Goal: Task Accomplishment & Management: Use online tool/utility

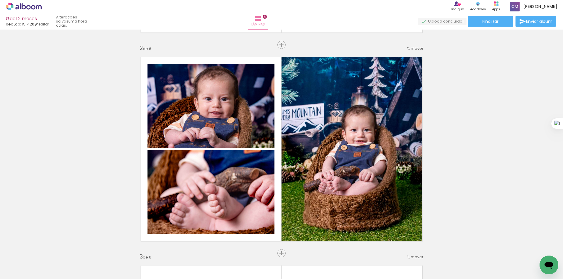
scroll to position [156, 0]
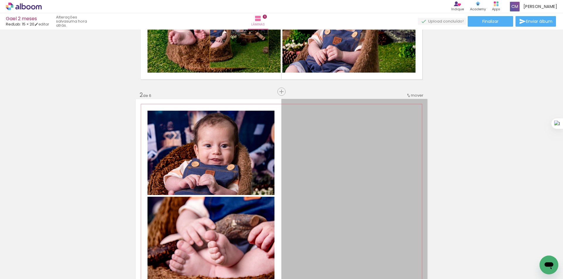
drag, startPoint x: 386, startPoint y: 170, endPoint x: 237, endPoint y: 29, distance: 205.5
click at [237, 0] on div "Gael 2 meses RedLab: 15 × 20 editar uma hora atrás. Lâminas 6 Finalizar Enviar …" at bounding box center [281, 0] width 563 height 0
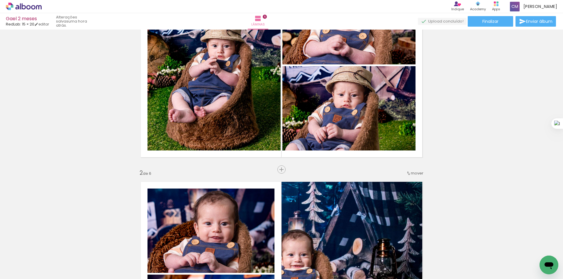
scroll to position [235, 0]
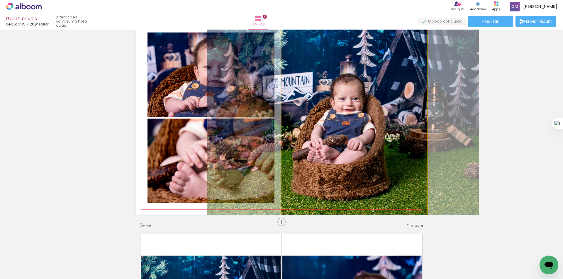
drag, startPoint x: 364, startPoint y: 136, endPoint x: 415, endPoint y: 128, distance: 52.2
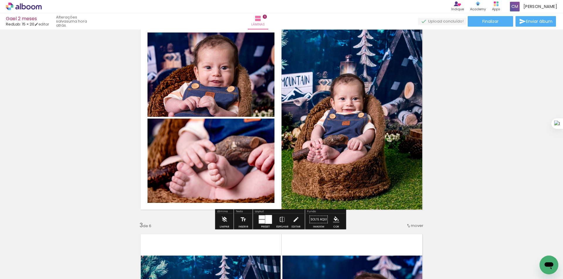
click at [381, 146] on quentale-photo at bounding box center [354, 118] width 146 height 194
click at [352, 140] on quentale-photo at bounding box center [354, 118] width 146 height 194
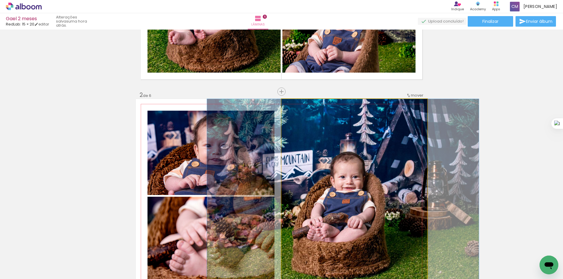
click at [343, 132] on quentale-photo at bounding box center [354, 196] width 146 height 194
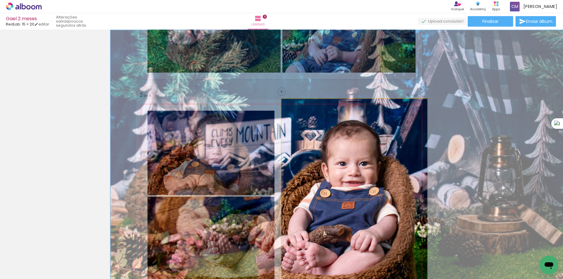
drag, startPoint x: 297, startPoint y: 106, endPoint x: 312, endPoint y: 106, distance: 14.4
type paper-slider "171"
click at [312, 106] on div at bounding box center [309, 105] width 9 height 9
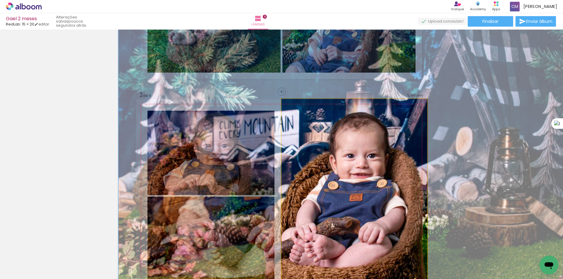
drag, startPoint x: 328, startPoint y: 152, endPoint x: 336, endPoint y: 144, distance: 11.2
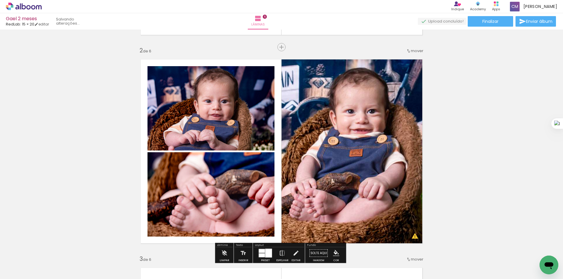
scroll to position [235, 0]
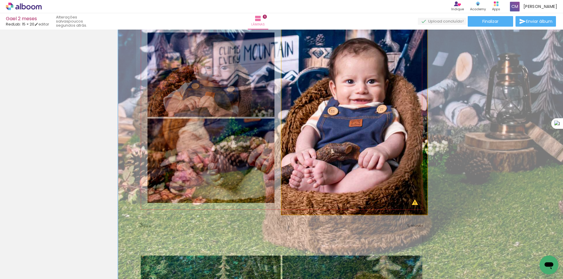
drag, startPoint x: 377, startPoint y: 139, endPoint x: 377, endPoint y: 143, distance: 3.8
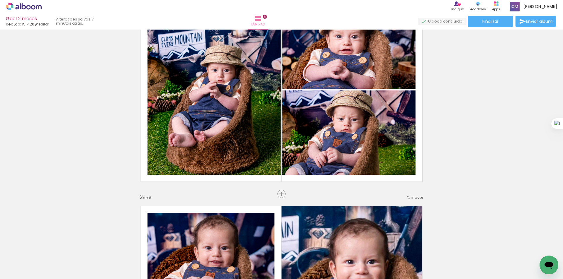
scroll to position [0, 0]
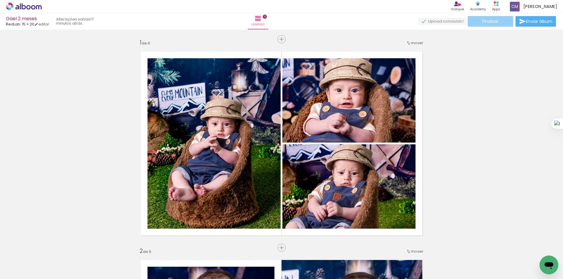
click at [492, 23] on span "Finalizar" at bounding box center [490, 21] width 16 height 4
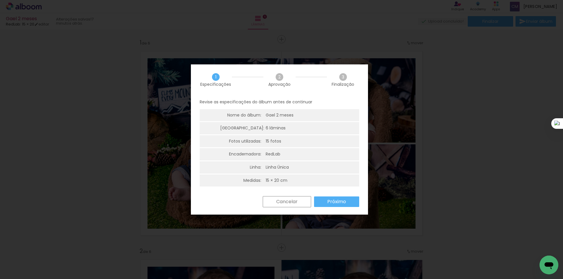
click at [0, 0] on slot "Próximo" at bounding box center [0, 0] width 0 height 0
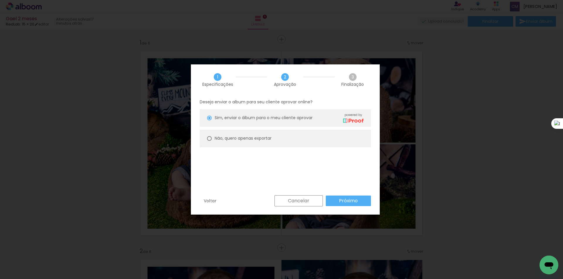
click at [361, 196] on paper-button "Próximo" at bounding box center [348, 201] width 45 height 11
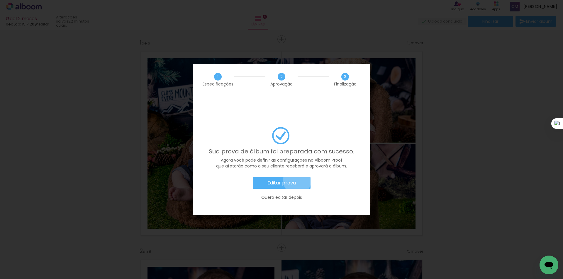
click at [297, 177] on paper-button "Editar prova" at bounding box center [282, 183] width 58 height 12
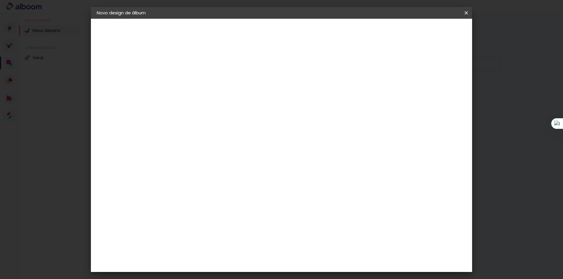
drag, startPoint x: 466, startPoint y: 10, endPoint x: 299, endPoint y: 31, distance: 167.8
click at [467, 11] on iron-icon at bounding box center [466, 13] width 7 height 6
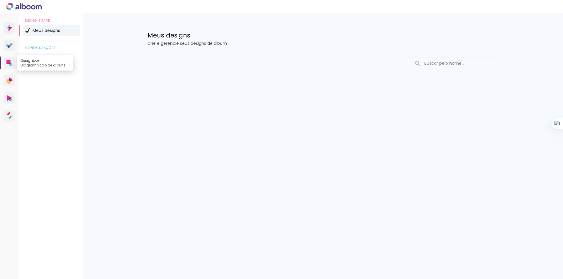
click at [9, 63] on icon at bounding box center [8, 62] width 4 height 4
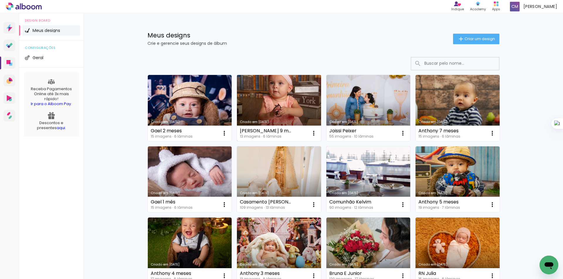
click at [270, 107] on link "Criado em [DATE]" at bounding box center [279, 108] width 84 height 66
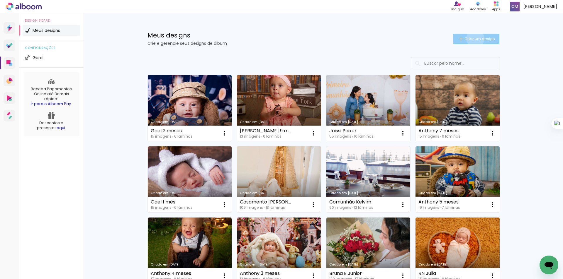
click at [472, 38] on span "Criar um design" at bounding box center [479, 39] width 30 height 4
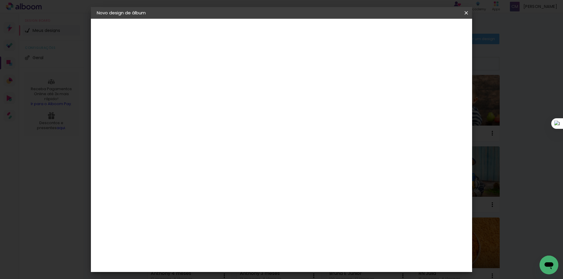
click at [193, 77] on input at bounding box center [193, 78] width 0 height 9
type input "[PERSON_NAME] 10 meses"
type paper-input "[PERSON_NAME] 10 meses"
click at [0, 0] on slot "Avançar" at bounding box center [0, 0] width 0 height 0
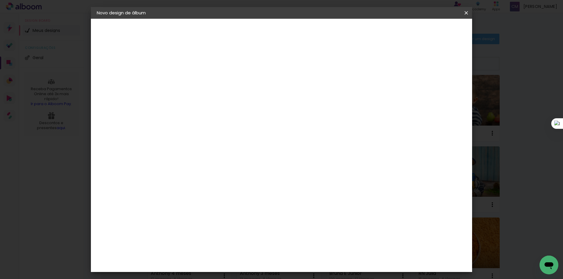
click at [0, 0] on slot "Avançar" at bounding box center [0, 0] width 0 height 0
click at [232, 244] on span "15 × 20" at bounding box center [218, 252] width 27 height 16
click at [0, 0] on slot "Avançar" at bounding box center [0, 0] width 0 height 0
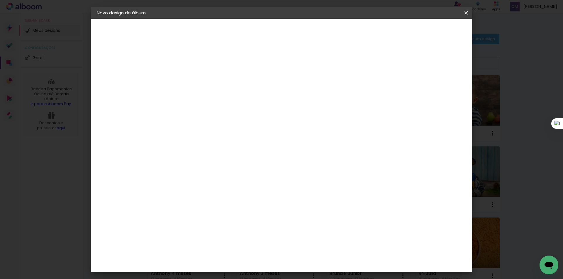
click at [417, 29] on span "Iniciar design" at bounding box center [403, 31] width 27 height 4
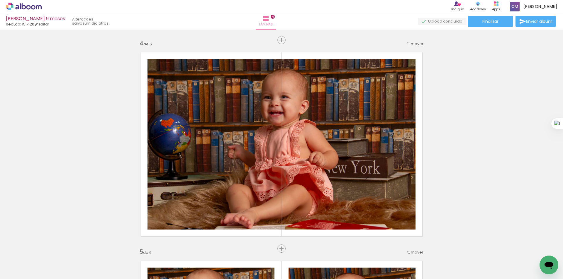
scroll to position [782, 0]
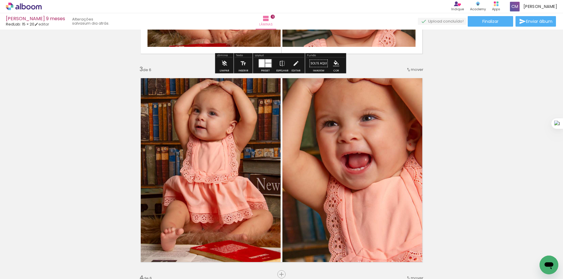
click at [28, 8] on icon at bounding box center [24, 7] width 36 height 8
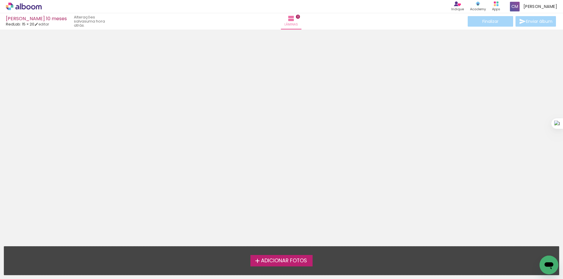
click at [464, 106] on div at bounding box center [281, 136] width 563 height 209
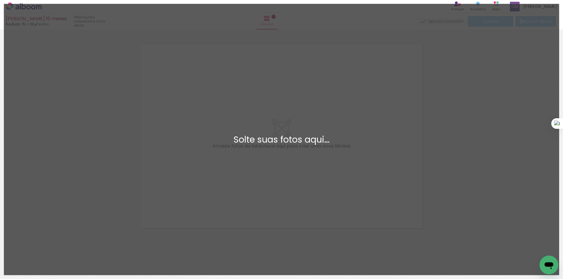
scroll to position [8, 0]
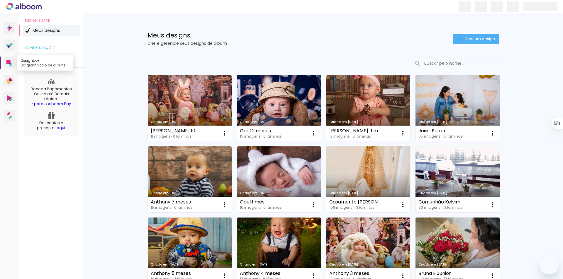
click at [9, 63] on icon at bounding box center [8, 62] width 4 height 4
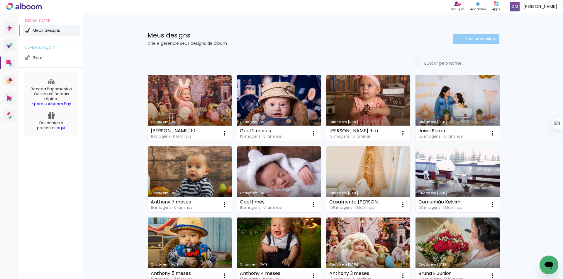
click at [476, 37] on span "Criar um design" at bounding box center [479, 39] width 30 height 4
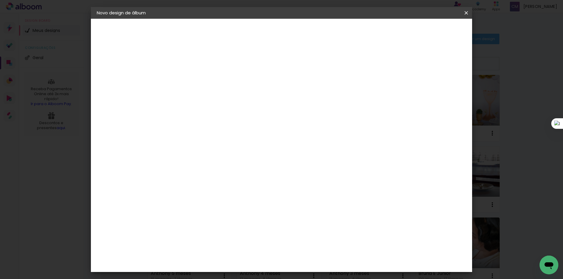
click at [193, 78] on input at bounding box center [193, 78] width 0 height 9
type input "[PERSON_NAME] 11 meses"
type paper-input "[PERSON_NAME] 11 meses"
click at [218, 25] on header "Informações Dê um título ao seu álbum. Avançar" at bounding box center [192, 36] width 51 height 35
click at [0, 0] on slot "Avançar" at bounding box center [0, 0] width 0 height 0
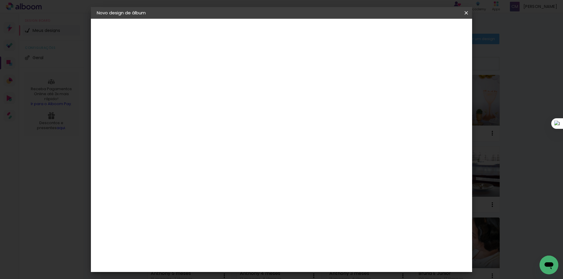
scroll to position [1251, 0]
click at [206, 275] on div "RedLab" at bounding box center [197, 277] width 17 height 5
click at [203, 275] on div "RedLab" at bounding box center [197, 277] width 17 height 5
click at [0, 0] on slot "Avançar" at bounding box center [0, 0] width 0 height 0
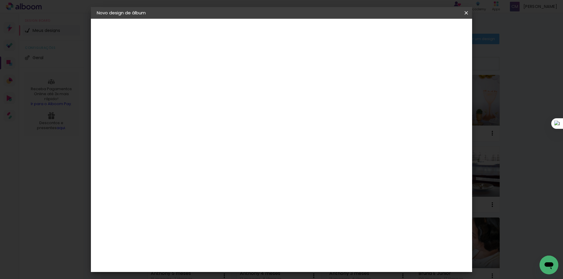
click at [232, 248] on span "15 × 20" at bounding box center [218, 256] width 27 height 16
click at [0, 0] on slot "Avançar" at bounding box center [0, 0] width 0 height 0
click at [417, 32] on span "Iniciar design" at bounding box center [403, 31] width 27 height 4
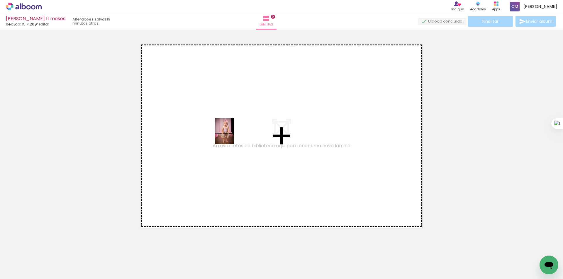
drag, startPoint x: 64, startPoint y: 264, endPoint x: 233, endPoint y: 136, distance: 211.8
click at [233, 136] on quentale-workspace at bounding box center [281, 139] width 563 height 279
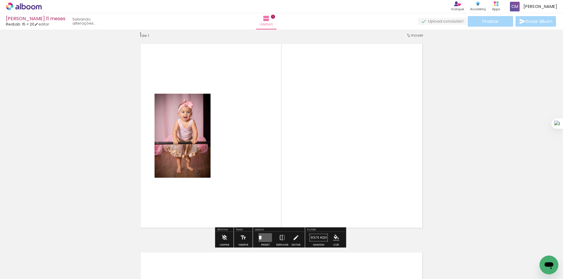
scroll to position [8, 0]
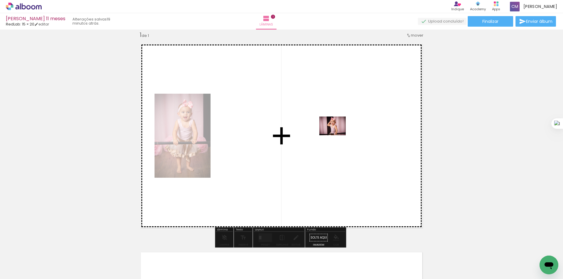
drag, startPoint x: 289, startPoint y: 274, endPoint x: 337, endPoint y: 134, distance: 147.6
click at [337, 134] on quentale-workspace at bounding box center [281, 139] width 563 height 279
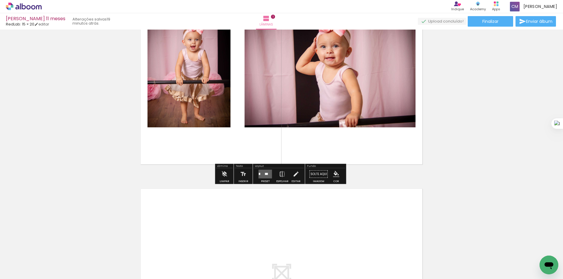
scroll to position [164, 0]
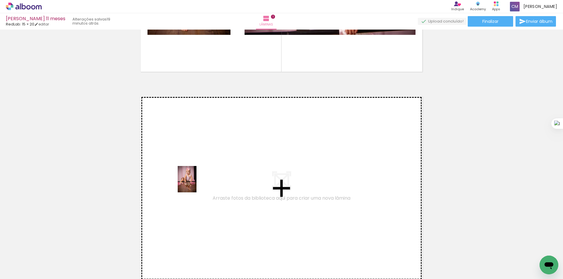
drag, startPoint x: 98, startPoint y: 260, endPoint x: 195, endPoint y: 184, distance: 123.6
click at [195, 184] on quentale-workspace at bounding box center [281, 139] width 563 height 279
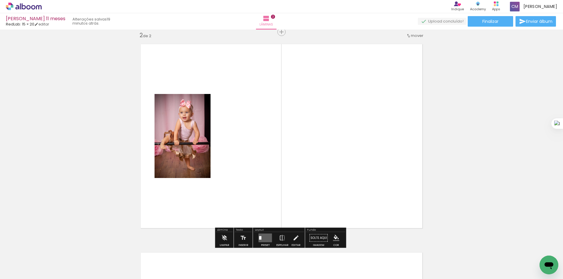
scroll to position [216, 0]
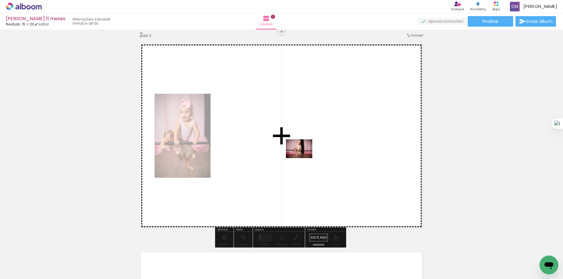
drag, startPoint x: 159, startPoint y: 265, endPoint x: 303, endPoint y: 157, distance: 179.9
click at [303, 157] on quentale-workspace at bounding box center [281, 139] width 563 height 279
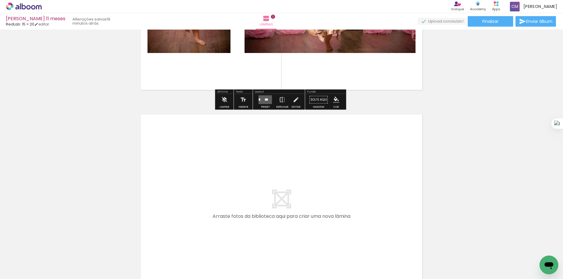
scroll to position [373, 0]
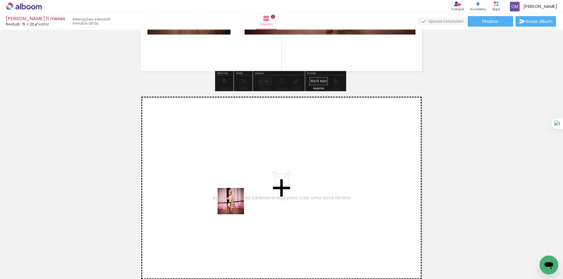
drag, startPoint x: 222, startPoint y: 258, endPoint x: 240, endPoint y: 187, distance: 72.7
click at [240, 187] on quentale-workspace at bounding box center [281, 139] width 563 height 279
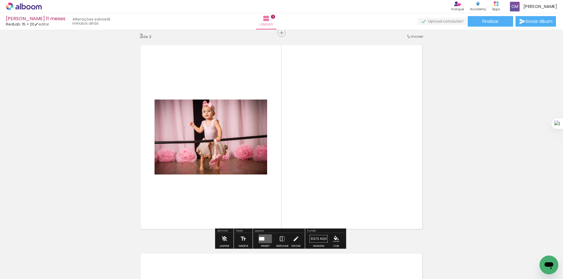
scroll to position [425, 0]
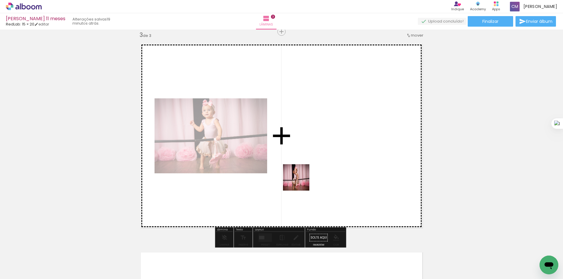
drag, startPoint x: 256, startPoint y: 262, endPoint x: 355, endPoint y: 140, distance: 157.2
click at [355, 140] on quentale-workspace at bounding box center [281, 139] width 563 height 279
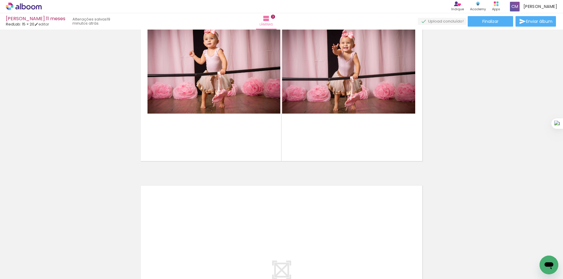
scroll to position [503, 0]
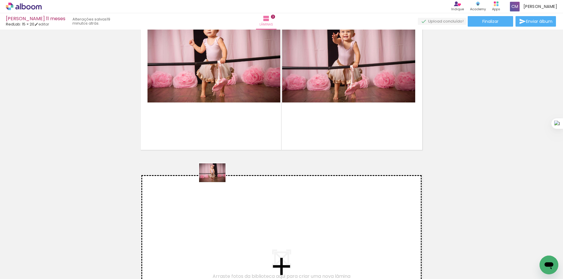
drag, startPoint x: 191, startPoint y: 262, endPoint x: 217, endPoint y: 181, distance: 85.1
click at [217, 181] on quentale-workspace at bounding box center [281, 139] width 563 height 279
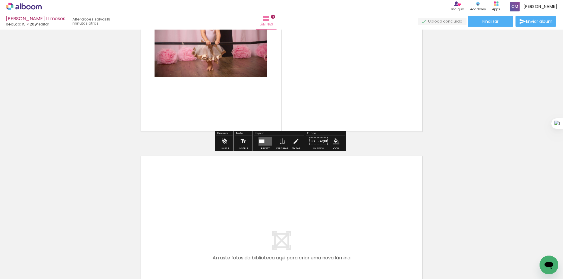
scroll to position [790, 0]
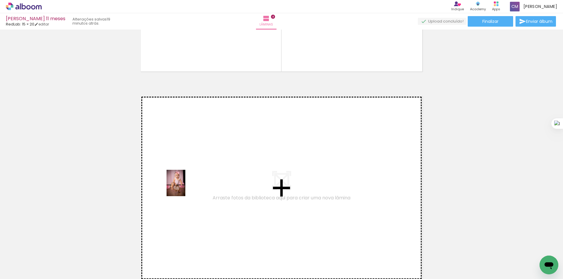
drag, startPoint x: 133, startPoint y: 262, endPoint x: 184, endPoint y: 188, distance: 90.7
click at [184, 188] on quentale-workspace at bounding box center [281, 139] width 563 height 279
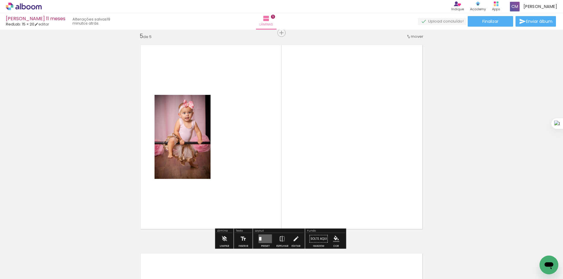
scroll to position [843, 0]
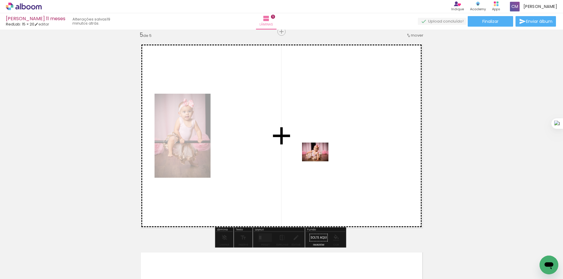
drag, startPoint x: 327, startPoint y: 260, endPoint x: 320, endPoint y: 160, distance: 99.9
click at [320, 160] on quentale-workspace at bounding box center [281, 139] width 563 height 279
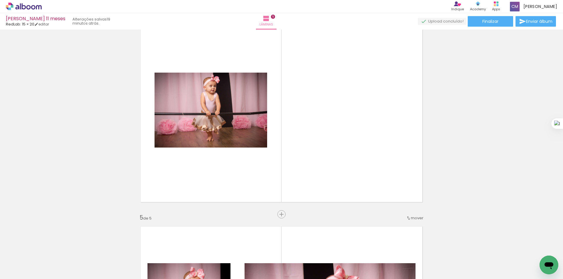
scroll to position [686, 0]
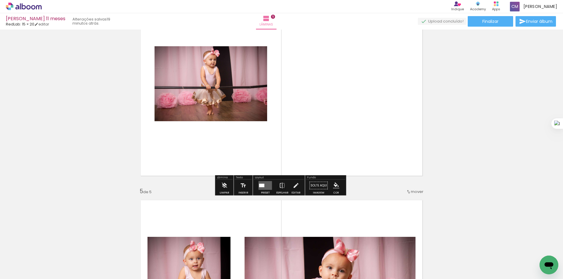
click at [225, 102] on quentale-photo at bounding box center [210, 83] width 113 height 75
click at [262, 186] on quentale-layouter at bounding box center [265, 185] width 13 height 9
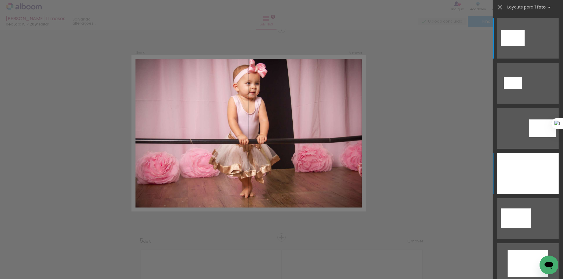
scroll to position [634, 0]
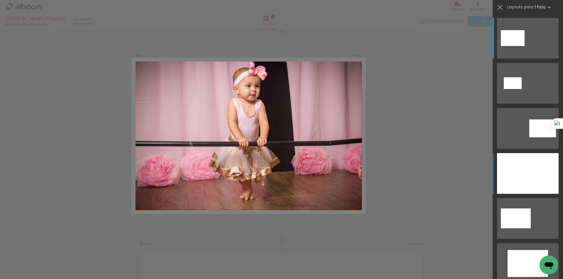
click at [539, 165] on div at bounding box center [528, 173] width 62 height 41
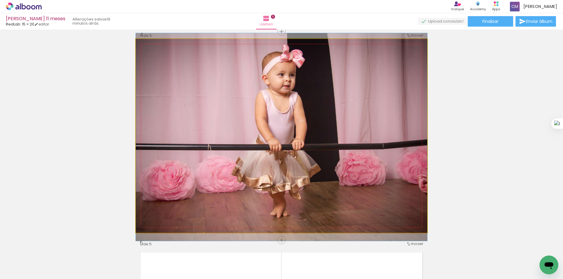
drag, startPoint x: 354, startPoint y: 147, endPoint x: 393, endPoint y: 148, distance: 39.3
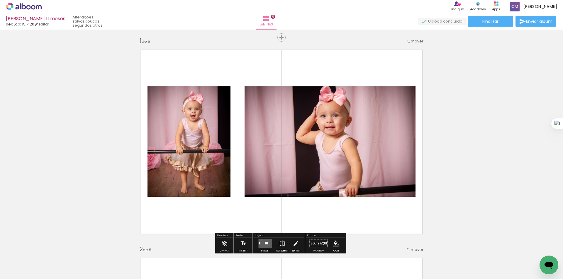
scroll to position [0, 0]
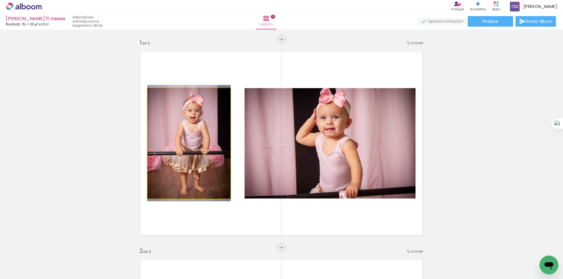
click at [174, 125] on quentale-photo at bounding box center [188, 143] width 83 height 111
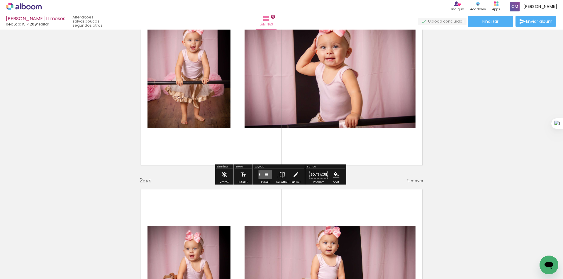
scroll to position [78, 0]
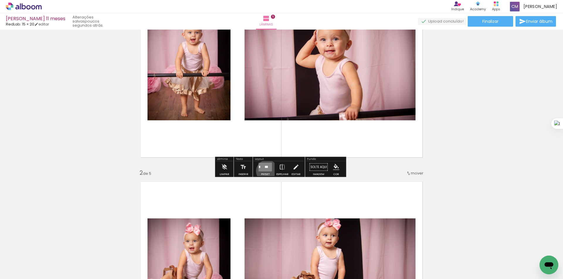
click at [265, 171] on quentale-layouter at bounding box center [265, 167] width 13 height 9
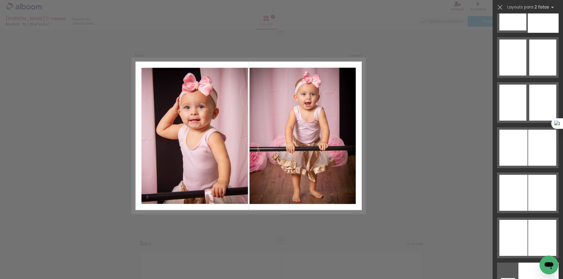
scroll to position [3596, 0]
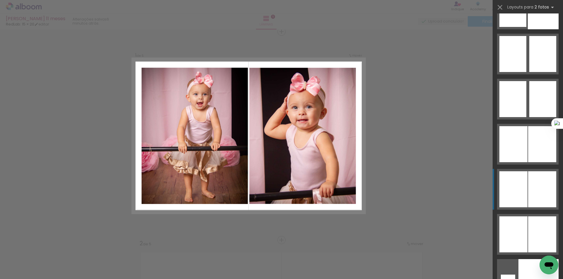
click at [534, 189] on div at bounding box center [542, 189] width 28 height 36
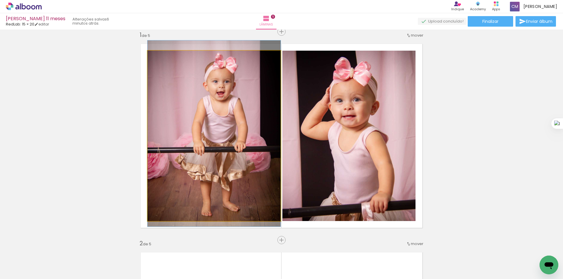
drag, startPoint x: 233, startPoint y: 144, endPoint x: 221, endPoint y: 141, distance: 12.2
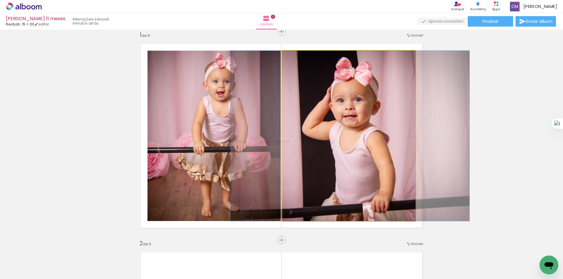
drag, startPoint x: 373, startPoint y: 152, endPoint x: 375, endPoint y: 136, distance: 16.2
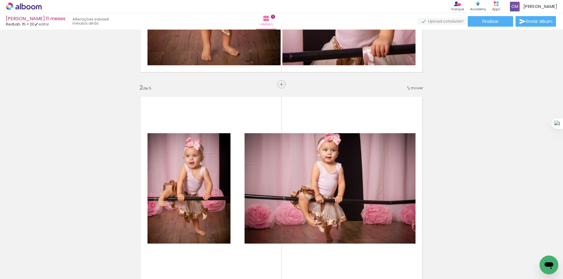
scroll to position [235, 0]
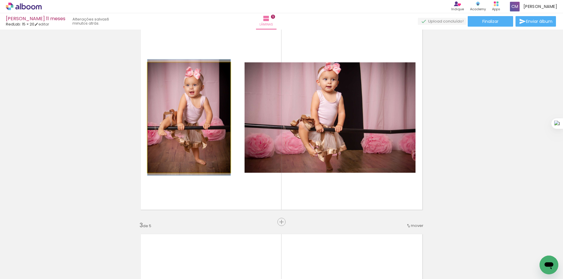
click at [195, 126] on quentale-photo at bounding box center [188, 117] width 83 height 111
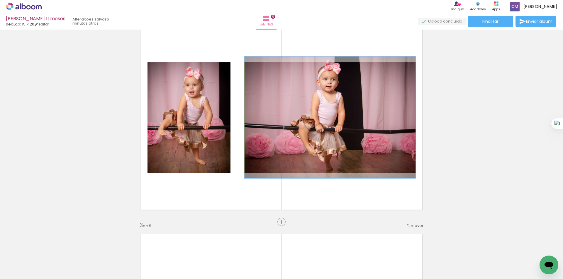
click at [327, 124] on quentale-photo at bounding box center [329, 117] width 171 height 111
click at [330, 155] on quentale-photo at bounding box center [329, 117] width 171 height 111
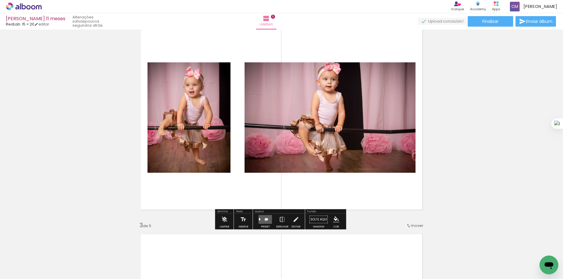
click at [265, 220] on div at bounding box center [266, 220] width 3 height 2
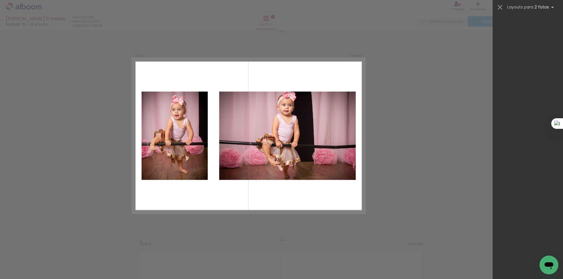
scroll to position [0, 0]
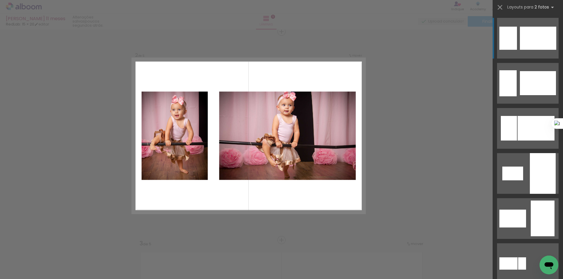
drag, startPoint x: 563, startPoint y: 176, endPoint x: 563, endPoint y: 184, distance: 7.9
click at [563, 184] on div at bounding box center [563, 139] width 0 height 279
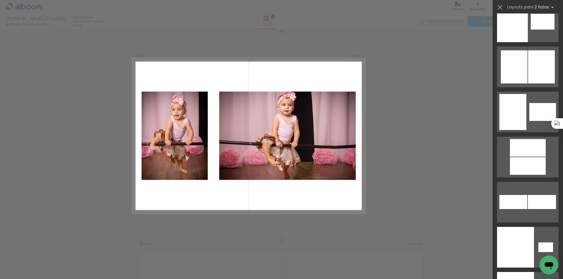
scroll to position [3890, 0]
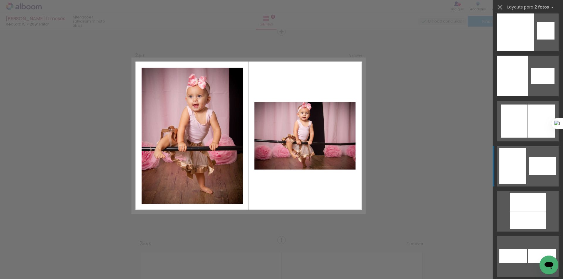
click at [534, 158] on div at bounding box center [542, 166] width 27 height 18
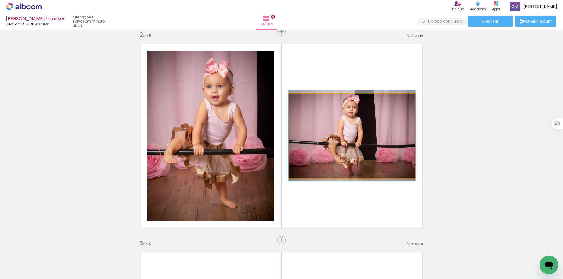
click at [360, 149] on quentale-photo at bounding box center [351, 136] width 127 height 84
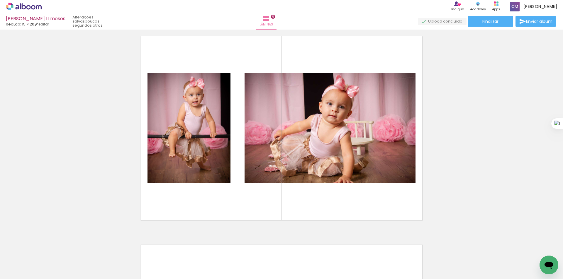
scroll to position [860, 0]
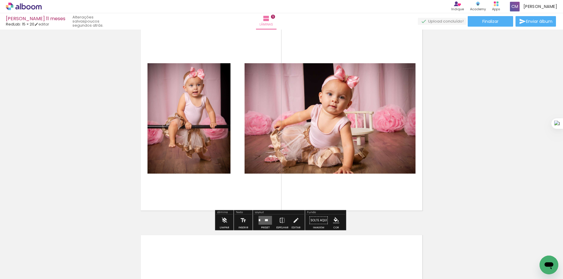
click at [262, 223] on quentale-layouter at bounding box center [265, 220] width 13 height 9
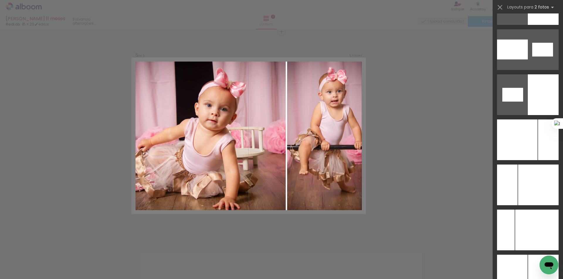
scroll to position [3205, 0]
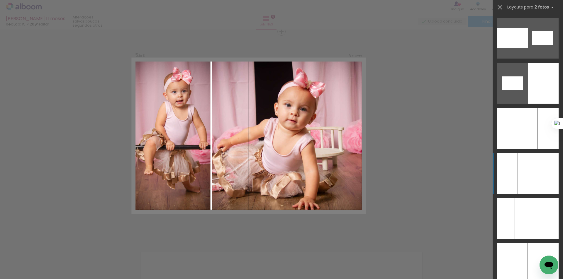
click at [531, 162] on div at bounding box center [538, 173] width 40 height 41
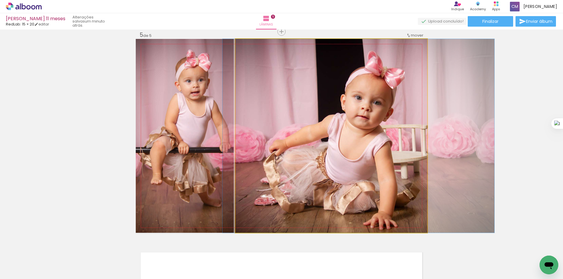
drag, startPoint x: 340, startPoint y: 161, endPoint x: 368, endPoint y: 152, distance: 28.7
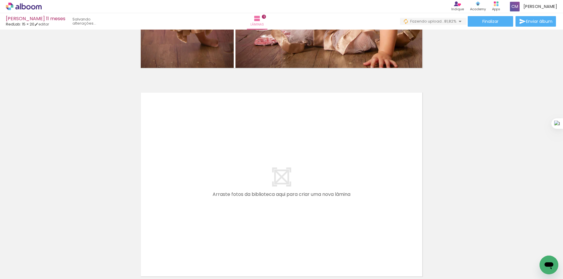
scroll to position [1014, 0]
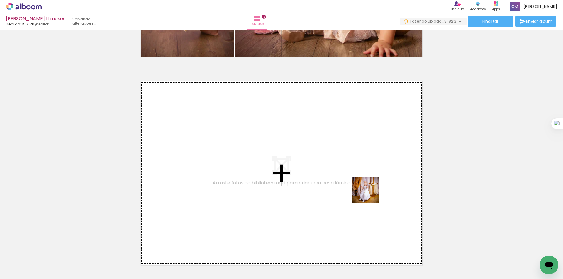
drag, startPoint x: 359, startPoint y: 264, endPoint x: 371, endPoint y: 193, distance: 72.5
click at [371, 193] on quentale-workspace at bounding box center [281, 139] width 563 height 279
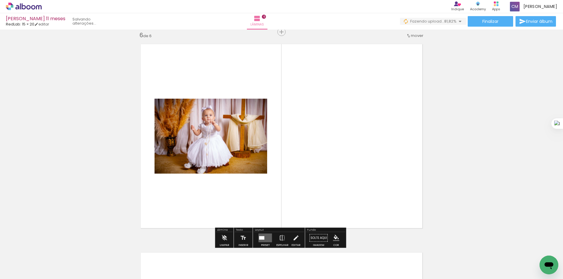
scroll to position [1051, 0]
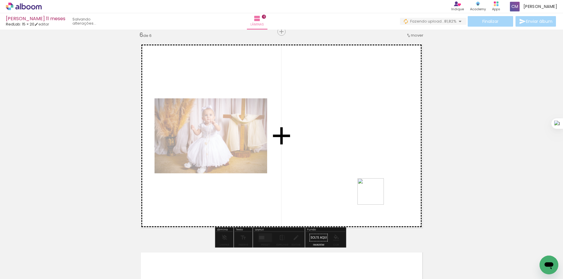
drag, startPoint x: 388, startPoint y: 268, endPoint x: 370, endPoint y: 174, distance: 95.8
click at [370, 174] on quentale-workspace at bounding box center [281, 139] width 563 height 279
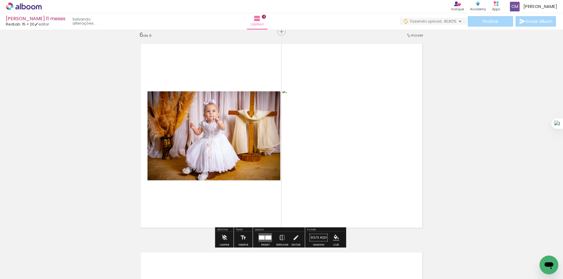
click at [265, 238] on div at bounding box center [268, 238] width 6 height 4
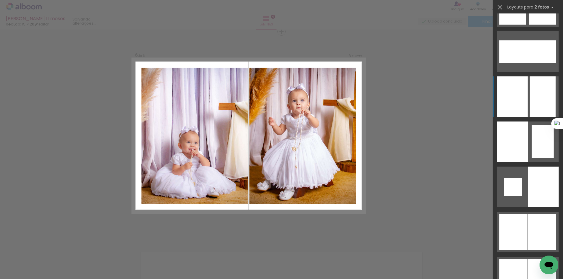
scroll to position [1329, 0]
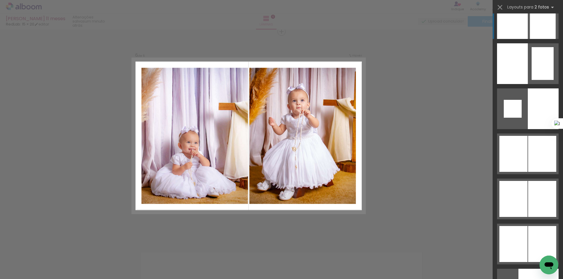
click at [529, 165] on div at bounding box center [542, 154] width 28 height 36
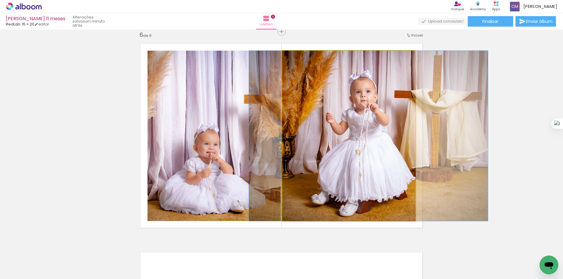
drag, startPoint x: 335, startPoint y: 168, endPoint x: 354, endPoint y: 167, distance: 19.7
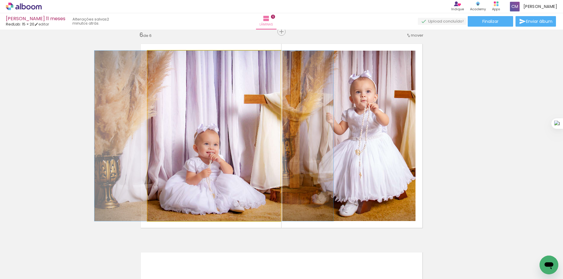
drag, startPoint x: 213, startPoint y: 180, endPoint x: 213, endPoint y: 174, distance: 6.4
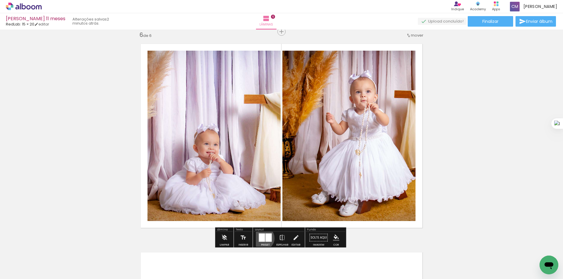
click at [260, 238] on div at bounding box center [262, 238] width 6 height 8
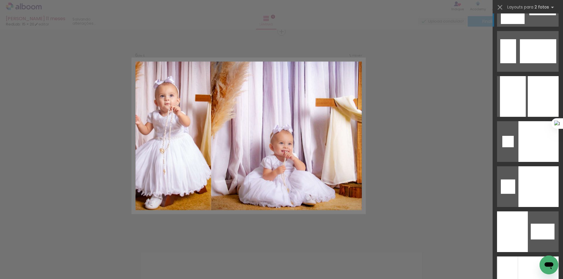
scroll to position [2852, 0]
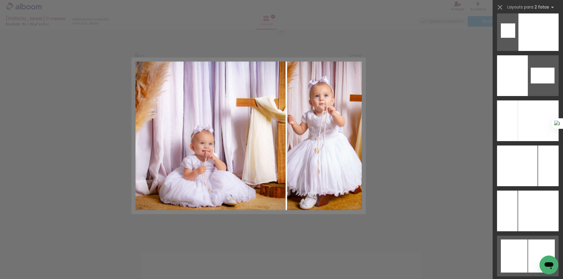
click at [538, 164] on div at bounding box center [548, 166] width 21 height 41
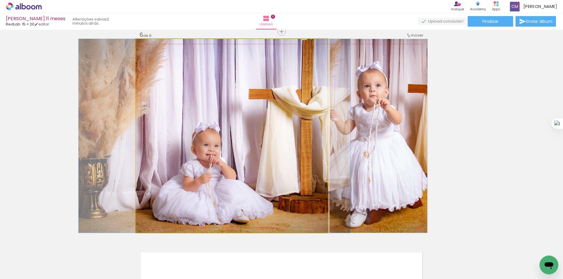
drag, startPoint x: 285, startPoint y: 183, endPoint x: 268, endPoint y: 180, distance: 17.5
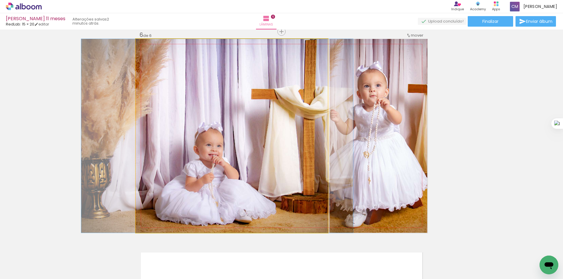
drag, startPoint x: 268, startPoint y: 180, endPoint x: 271, endPoint y: 177, distance: 3.9
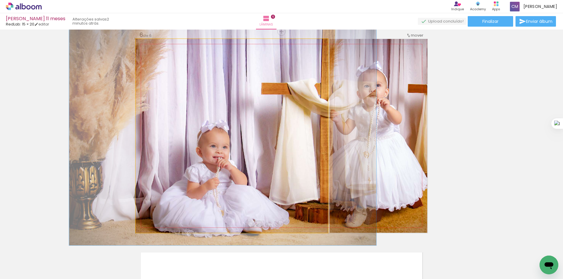
type paper-slider "113"
click at [151, 45] on div at bounding box center [152, 45] width 5 height 5
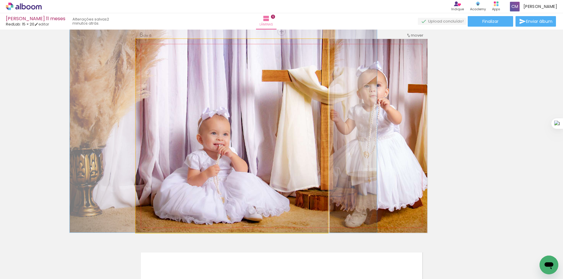
drag, startPoint x: 217, startPoint y: 146, endPoint x: 218, endPoint y: 110, distance: 35.5
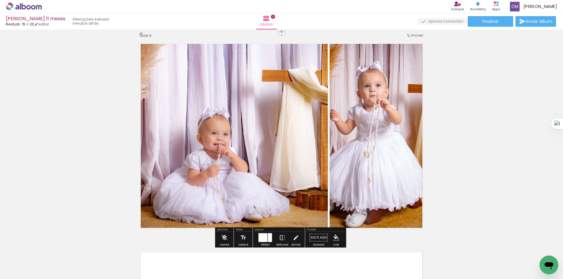
click at [283, 155] on quentale-photo at bounding box center [232, 136] width 192 height 194
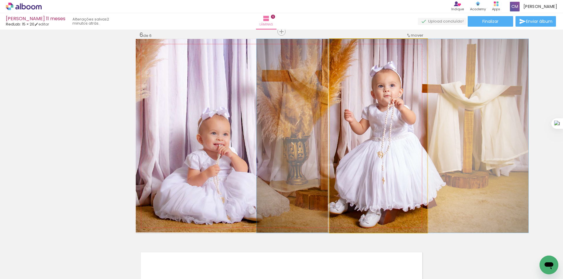
drag, startPoint x: 393, startPoint y: 145, endPoint x: 407, endPoint y: 144, distance: 14.1
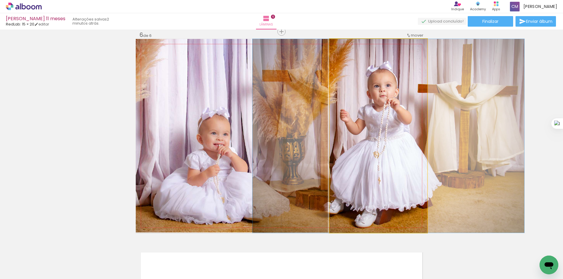
drag, startPoint x: 407, startPoint y: 152, endPoint x: 401, endPoint y: 154, distance: 6.3
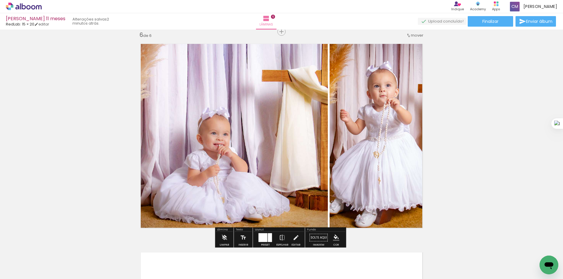
click at [264, 237] on div at bounding box center [263, 238] width 9 height 9
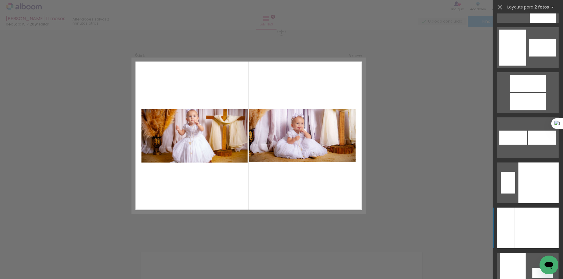
scroll to position [3085, 0]
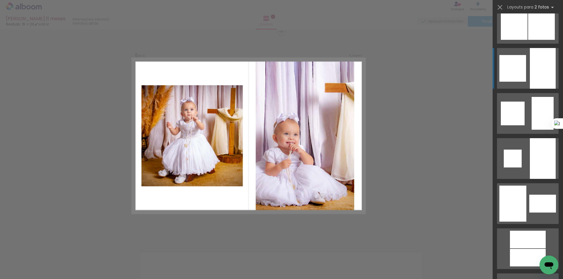
click at [531, 77] on div at bounding box center [543, 68] width 26 height 41
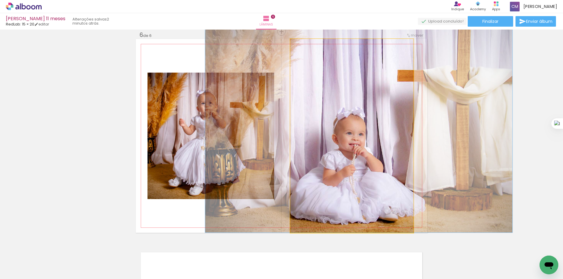
drag, startPoint x: 369, startPoint y: 137, endPoint x: 390, endPoint y: 136, distance: 20.5
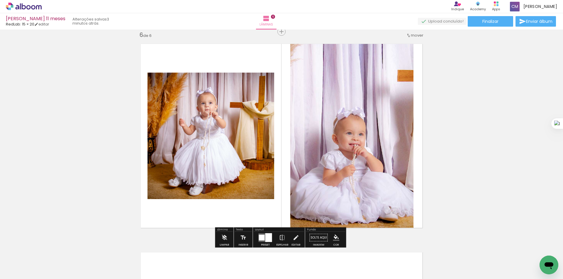
click at [265, 240] on div at bounding box center [268, 238] width 7 height 9
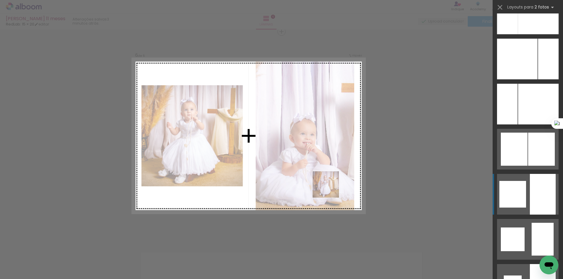
scroll to position [3115, 0]
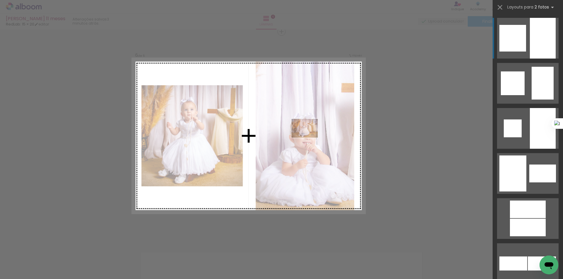
drag, startPoint x: 359, startPoint y: 266, endPoint x: 309, endPoint y: 137, distance: 139.3
click at [309, 137] on quentale-workspace at bounding box center [281, 139] width 563 height 279
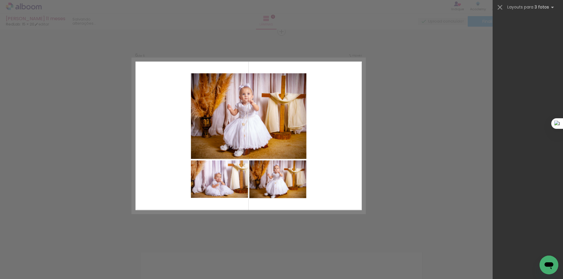
scroll to position [0, 0]
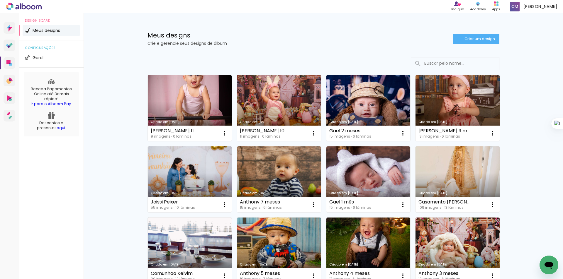
click at [269, 102] on link "Criado em [DATE]" at bounding box center [279, 108] width 84 height 66
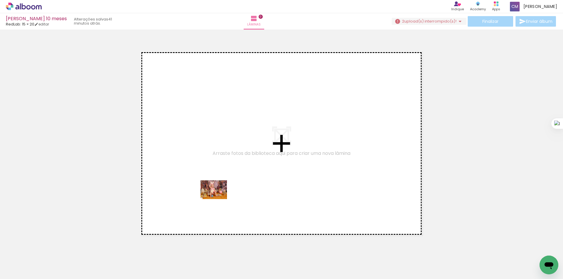
drag, startPoint x: 67, startPoint y: 269, endPoint x: 218, endPoint y: 198, distance: 166.8
click at [218, 198] on quentale-workspace at bounding box center [281, 139] width 563 height 279
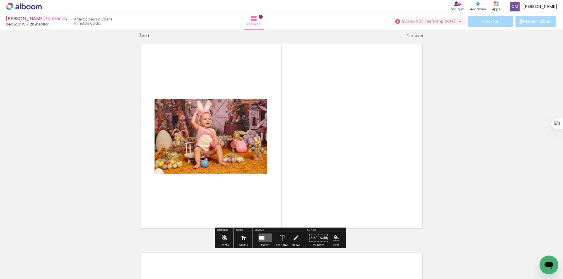
scroll to position [8, 0]
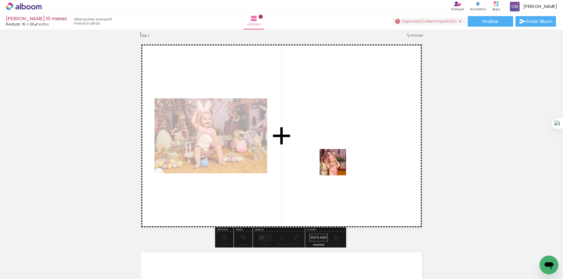
drag, startPoint x: 329, startPoint y: 268, endPoint x: 337, endPoint y: 166, distance: 102.1
click at [337, 166] on quentale-workspace at bounding box center [281, 139] width 563 height 279
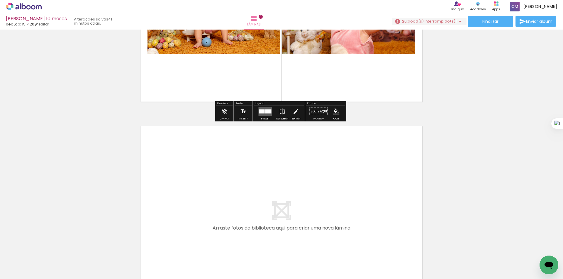
scroll to position [164, 0]
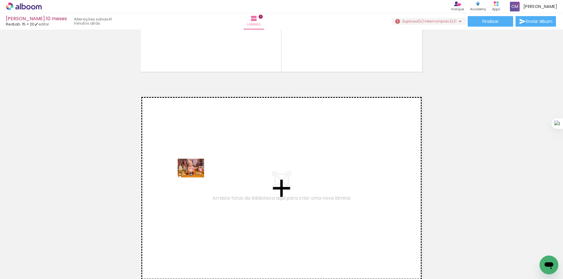
drag, startPoint x: 98, startPoint y: 261, endPoint x: 195, endPoint y: 176, distance: 129.5
click at [195, 176] on quentale-workspace at bounding box center [281, 139] width 563 height 279
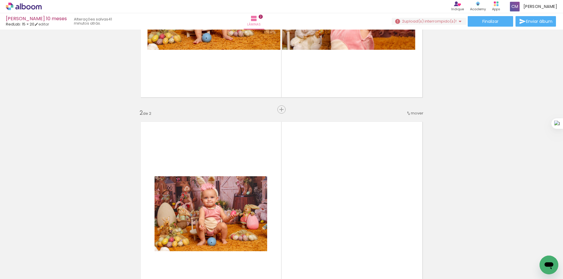
scroll to position [216, 0]
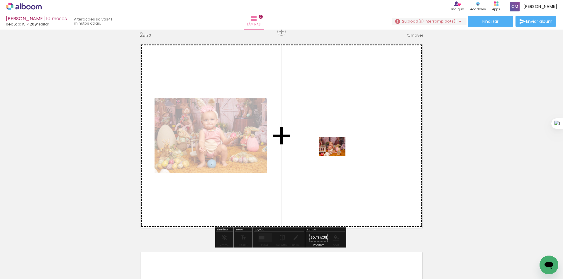
drag, startPoint x: 123, startPoint y: 269, endPoint x: 337, endPoint y: 155, distance: 241.6
click at [337, 155] on quentale-workspace at bounding box center [281, 139] width 563 height 279
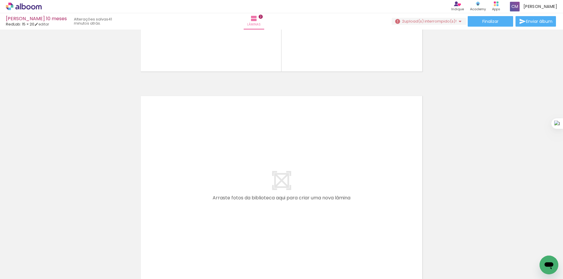
scroll to position [436, 0]
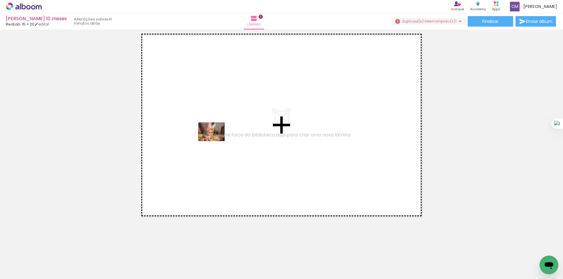
drag, startPoint x: 193, startPoint y: 257, endPoint x: 216, endPoint y: 177, distance: 83.3
click at [216, 140] on quentale-workspace at bounding box center [281, 139] width 563 height 279
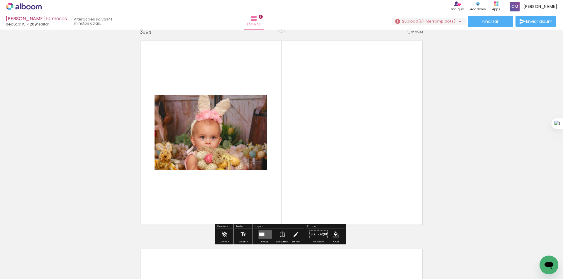
scroll to position [425, 0]
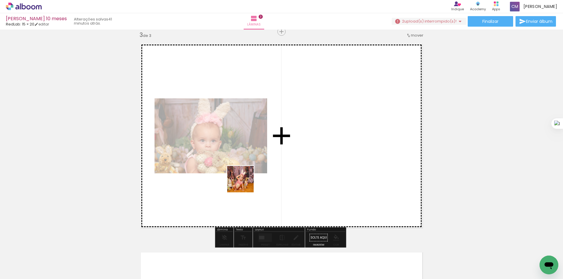
drag, startPoint x: 228, startPoint y: 262, endPoint x: 252, endPoint y: 168, distance: 97.1
click at [252, 168] on quentale-workspace at bounding box center [281, 139] width 563 height 279
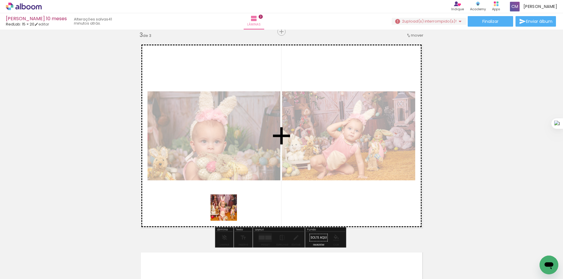
drag, startPoint x: 164, startPoint y: 266, endPoint x: 228, endPoint y: 212, distance: 83.6
click at [228, 212] on quentale-workspace at bounding box center [281, 139] width 563 height 279
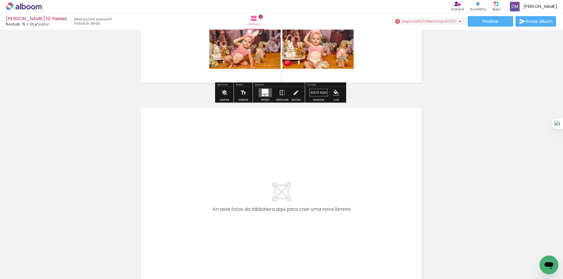
scroll to position [581, 0]
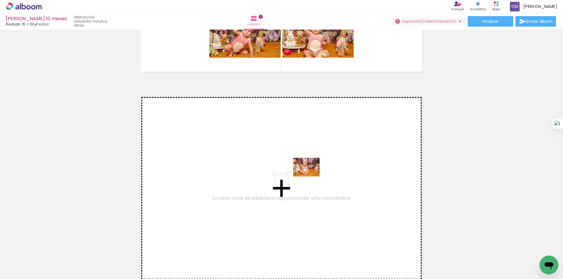
drag, startPoint x: 286, startPoint y: 271, endPoint x: 311, endPoint y: 176, distance: 98.9
click at [311, 176] on quentale-workspace at bounding box center [281, 139] width 563 height 279
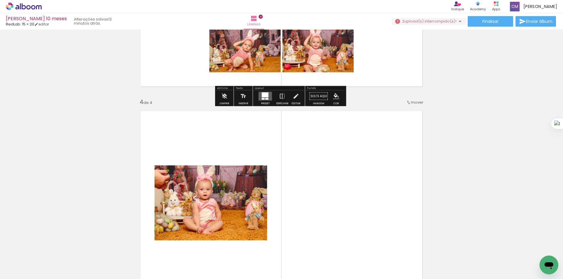
scroll to position [547, 0]
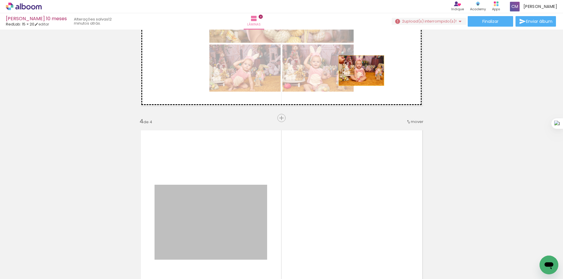
drag, startPoint x: 228, startPoint y: 213, endPoint x: 359, endPoint y: 71, distance: 193.8
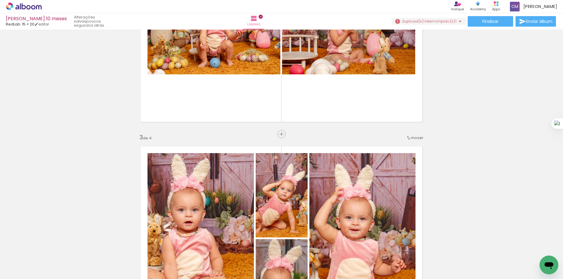
scroll to position [313, 0]
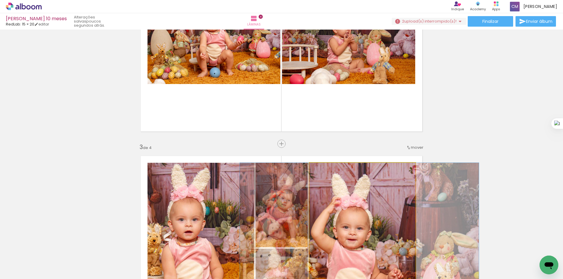
drag, startPoint x: 379, startPoint y: 210, endPoint x: 376, endPoint y: 206, distance: 5.3
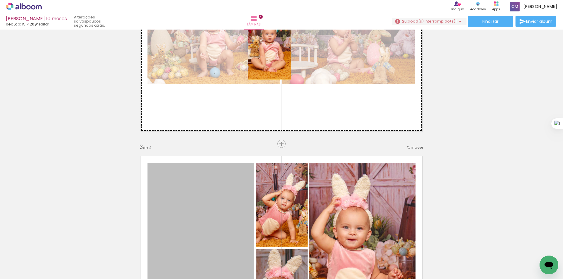
drag, startPoint x: 203, startPoint y: 207, endPoint x: 269, endPoint y: 47, distance: 173.1
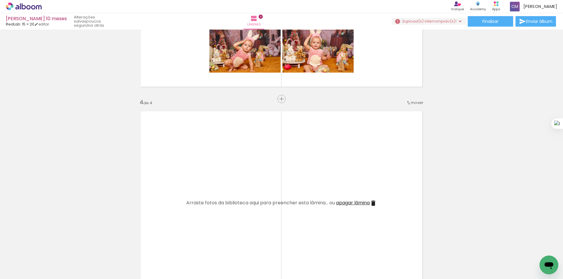
scroll to position [625, 0]
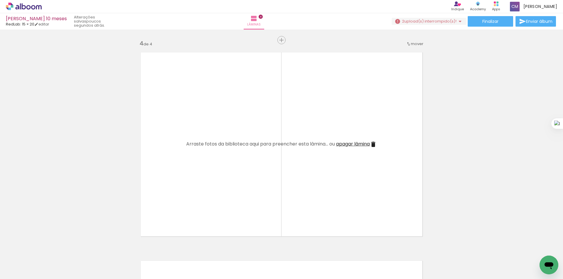
drag, startPoint x: 393, startPoint y: 270, endPoint x: 382, endPoint y: 257, distance: 17.0
click at [371, 234] on quentale-workspace at bounding box center [281, 139] width 563 height 279
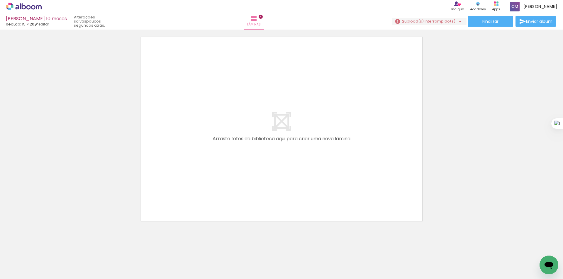
scroll to position [853, 0]
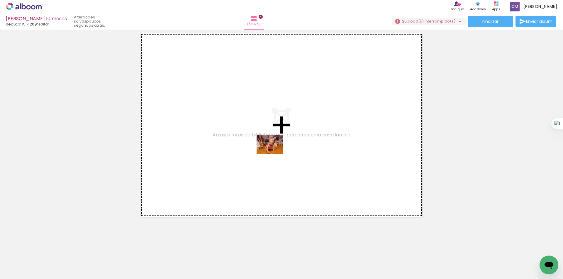
drag, startPoint x: 263, startPoint y: 252, endPoint x: 274, endPoint y: 153, distance: 99.5
click at [274, 153] on quentale-workspace at bounding box center [281, 139] width 563 height 279
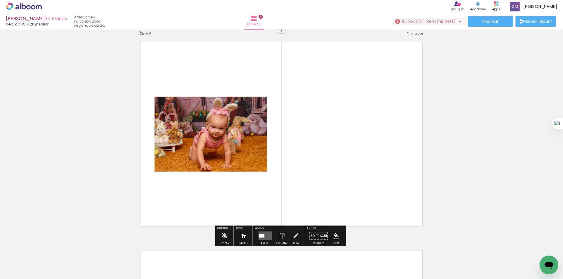
scroll to position [843, 0]
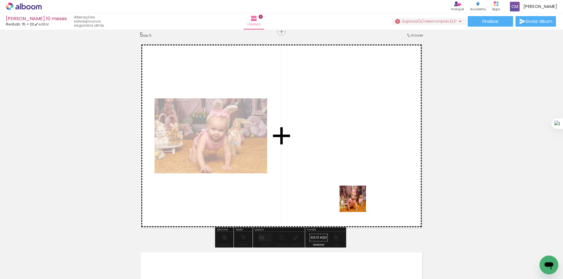
drag, startPoint x: 354, startPoint y: 267, endPoint x: 357, endPoint y: 203, distance: 64.0
click at [357, 203] on quentale-workspace at bounding box center [281, 139] width 563 height 279
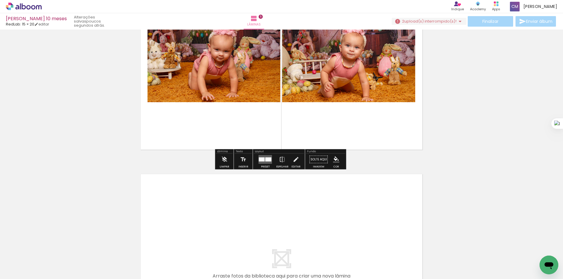
scroll to position [999, 0]
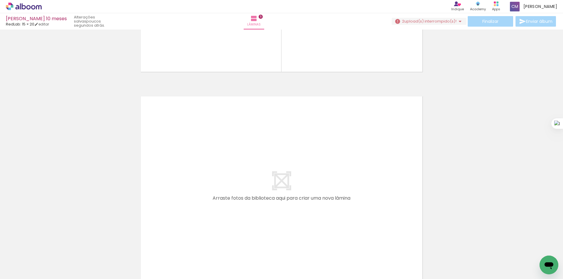
drag, startPoint x: 384, startPoint y: 261, endPoint x: 371, endPoint y: 177, distance: 85.7
click at [371, 177] on quentale-workspace at bounding box center [281, 139] width 563 height 279
click at [48, 255] on iron-horizontal-list at bounding box center [42, 261] width 12 height 37
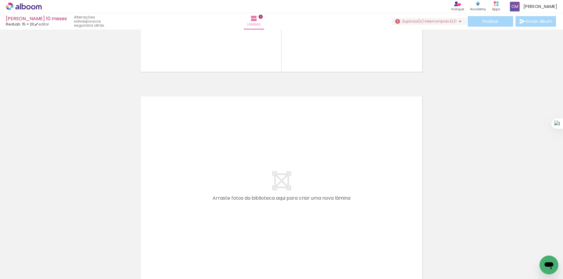
drag, startPoint x: 389, startPoint y: 261, endPoint x: 381, endPoint y: 175, distance: 86.0
click at [381, 175] on quentale-workspace at bounding box center [281, 139] width 563 height 279
click at [344, 258] on div at bounding box center [354, 259] width 29 height 21
click at [371, 264] on quentale-thumb at bounding box center [354, 260] width 33 height 34
click at [48, 264] on iron-horizontal-list at bounding box center [42, 261] width 12 height 37
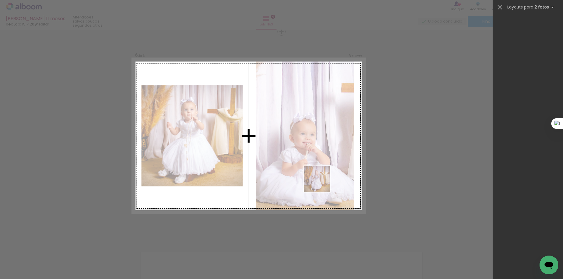
scroll to position [3115, 0]
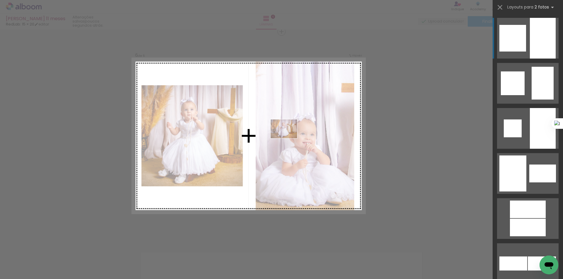
drag, startPoint x: 356, startPoint y: 254, endPoint x: 288, endPoint y: 137, distance: 134.7
click at [288, 137] on quentale-workspace at bounding box center [281, 139] width 563 height 279
drag, startPoint x: 361, startPoint y: 265, endPoint x: 303, endPoint y: 111, distance: 165.0
click at [303, 111] on quentale-workspace at bounding box center [281, 139] width 563 height 279
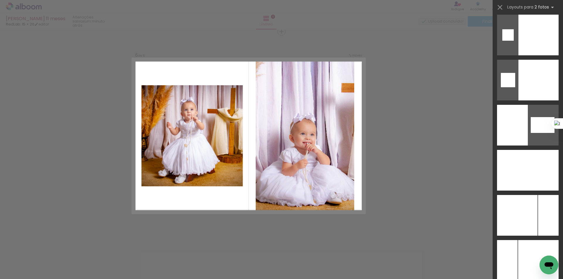
scroll to position [2980, 0]
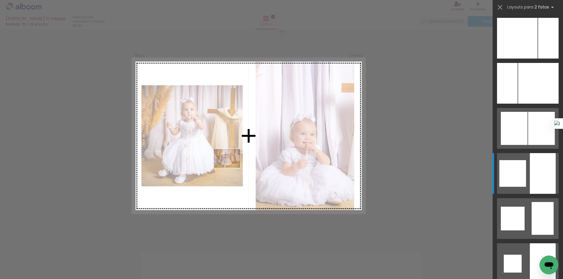
drag, startPoint x: 357, startPoint y: 264, endPoint x: 231, endPoint y: 167, distance: 158.8
click at [231, 167] on quentale-workspace at bounding box center [281, 139] width 563 height 279
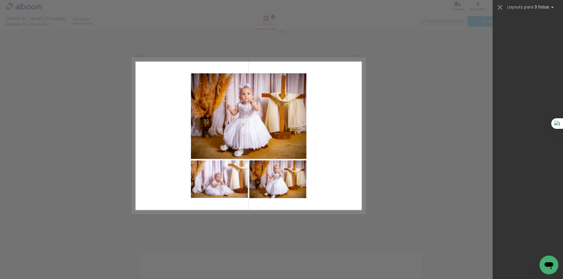
scroll to position [0, 0]
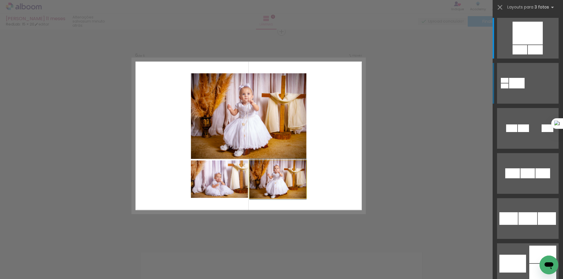
click at [286, 185] on quentale-photo at bounding box center [277, 180] width 57 height 38
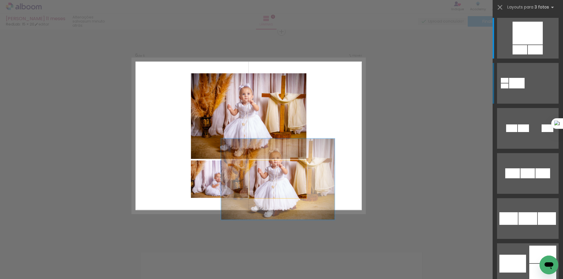
drag, startPoint x: 261, startPoint y: 166, endPoint x: 281, endPoint y: 172, distance: 21.0
click at [281, 172] on quentale-photo at bounding box center [277, 180] width 57 height 38
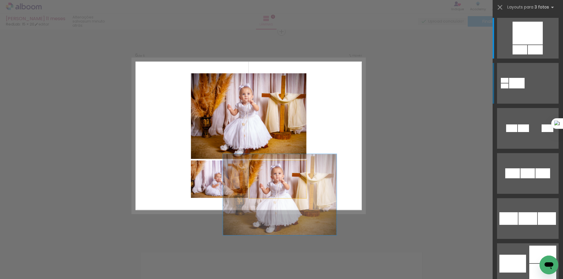
drag, startPoint x: 277, startPoint y: 181, endPoint x: 279, endPoint y: 200, distance: 19.5
click at [279, 200] on quentale-layouter at bounding box center [248, 135] width 233 height 155
drag, startPoint x: 277, startPoint y: 166, endPoint x: 292, endPoint y: 170, distance: 15.2
click at [290, 162] on div "P&B Largura Cor" at bounding box center [278, 162] width 57 height 0
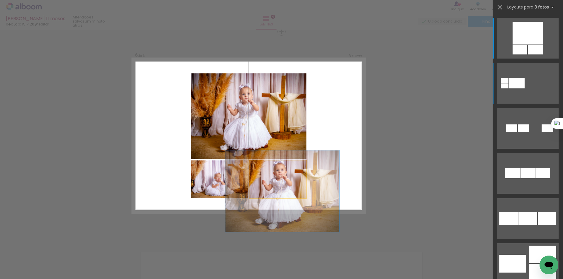
drag, startPoint x: 283, startPoint y: 193, endPoint x: 286, endPoint y: 189, distance: 5.5
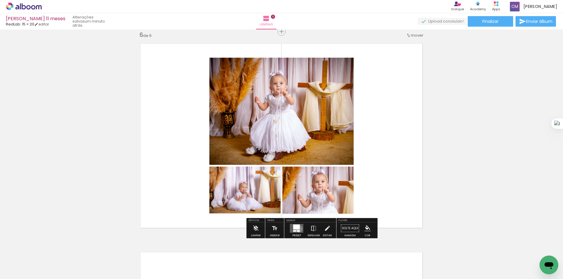
click at [297, 229] on div at bounding box center [296, 227] width 7 height 5
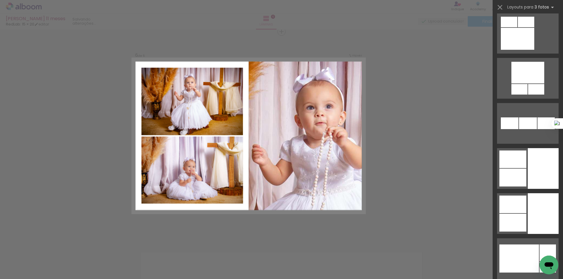
scroll to position [1798, 0]
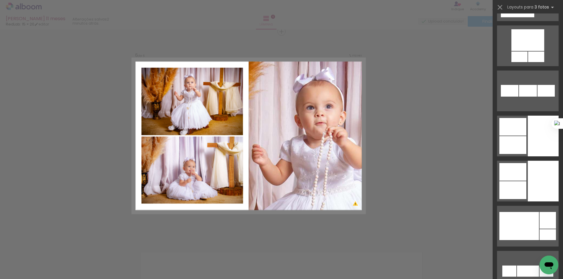
click at [530, 199] on div at bounding box center [543, 181] width 31 height 41
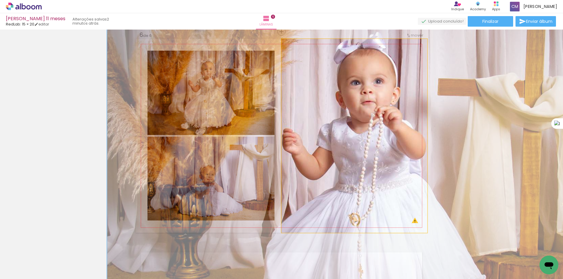
drag, startPoint x: 398, startPoint y: 147, endPoint x: 394, endPoint y: 129, distance: 18.2
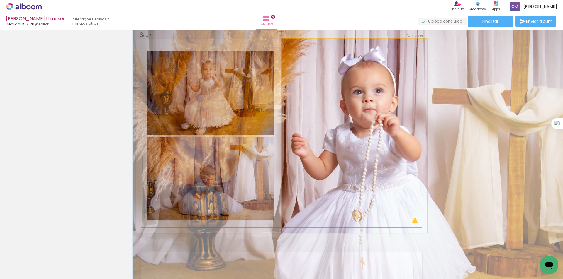
drag, startPoint x: 315, startPoint y: 45, endPoint x: 310, endPoint y: 45, distance: 4.4
type paper-slider "181"
click at [311, 45] on div at bounding box center [313, 45] width 5 height 5
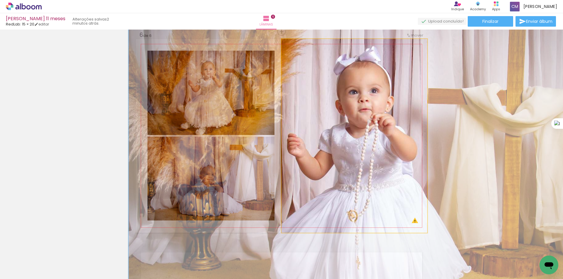
drag, startPoint x: 358, startPoint y: 106, endPoint x: 354, endPoint y: 106, distance: 4.7
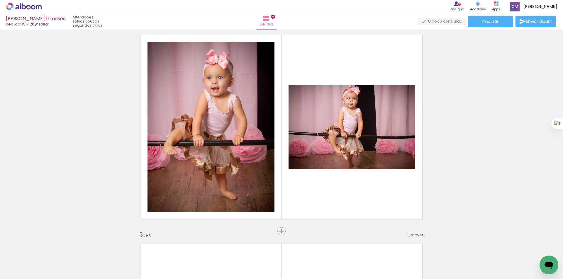
scroll to position [235, 0]
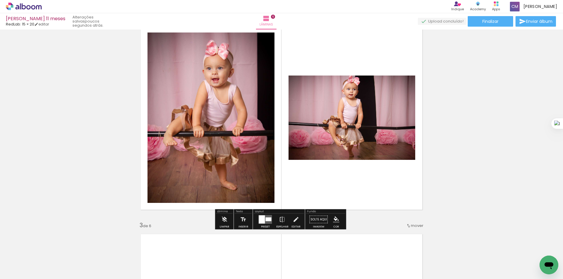
click at [266, 220] on div at bounding box center [269, 220] width 6 height 4
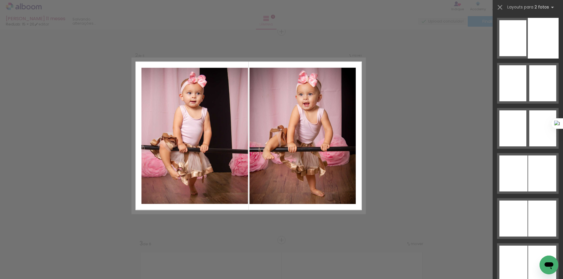
scroll to position [3549, 0]
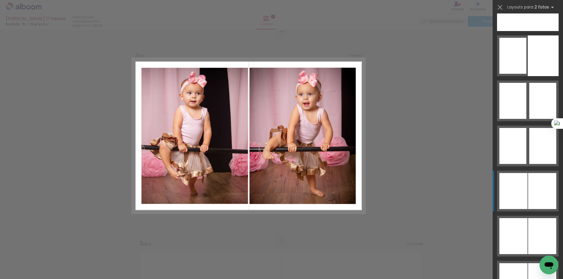
click at [535, 182] on div at bounding box center [542, 191] width 28 height 36
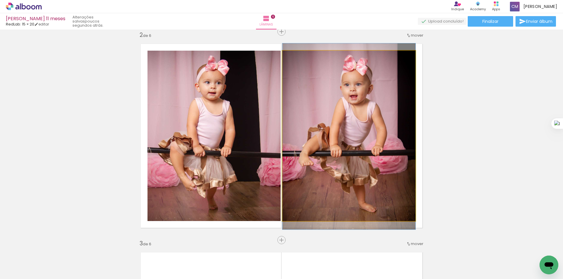
drag, startPoint x: 347, startPoint y: 137, endPoint x: 360, endPoint y: 137, distance: 13.2
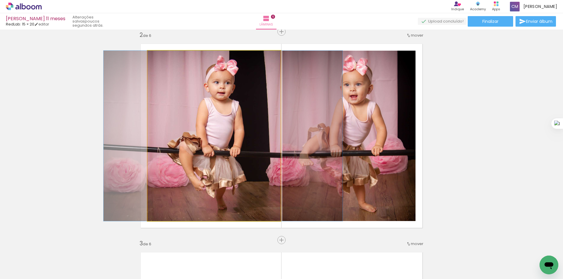
drag, startPoint x: 227, startPoint y: 151, endPoint x: 236, endPoint y: 153, distance: 9.5
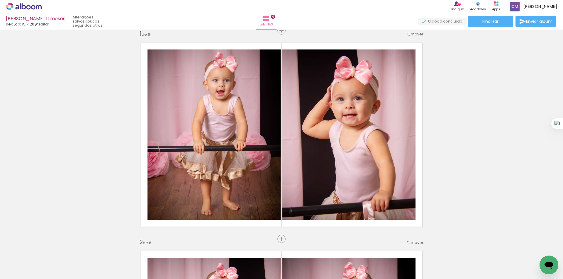
scroll to position [0, 0]
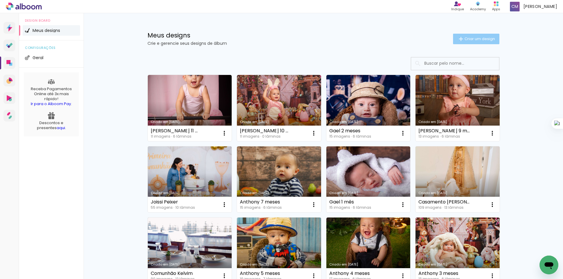
click at [477, 35] on paper-button "Criar um design" at bounding box center [476, 39] width 46 height 11
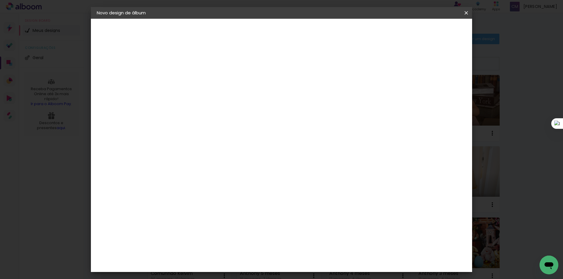
click at [195, 84] on paper-input-container "Título do álbum" at bounding box center [193, 79] width 4 height 15
type input "[PERSON_NAME] 1 Aninho"
type paper-input "[PERSON_NAME] 1 Aninho"
click at [0, 0] on slot "Avançar" at bounding box center [0, 0] width 0 height 0
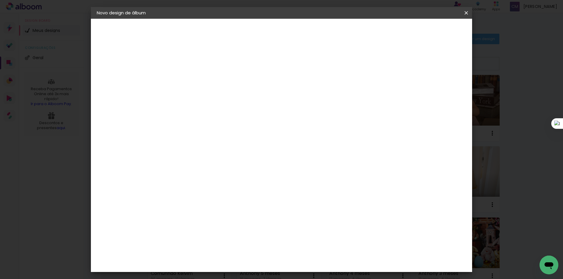
click at [0, 0] on slot "Avançar" at bounding box center [0, 0] width 0 height 0
click at [232, 248] on span "15 × 20" at bounding box center [218, 256] width 27 height 16
click at [288, 35] on paper-button "Avançar" at bounding box center [273, 31] width 29 height 10
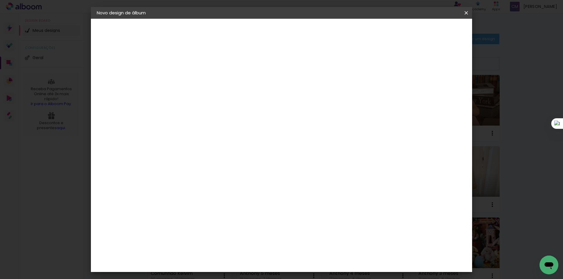
click at [0, 0] on slot "Mostrar sangria" at bounding box center [0, 0] width 0 height 0
type paper-checkbox "on"
click at [423, 35] on paper-button "Iniciar design" at bounding box center [404, 31] width 38 height 10
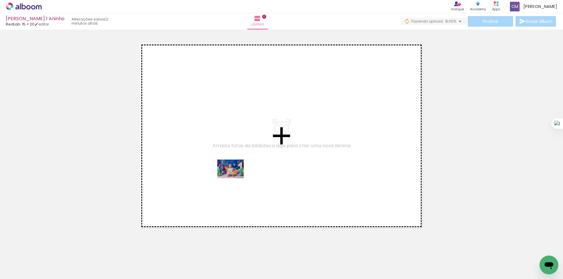
drag, startPoint x: 83, startPoint y: 250, endPoint x: 235, endPoint y: 177, distance: 168.2
click at [235, 177] on quentale-workspace at bounding box center [281, 139] width 563 height 279
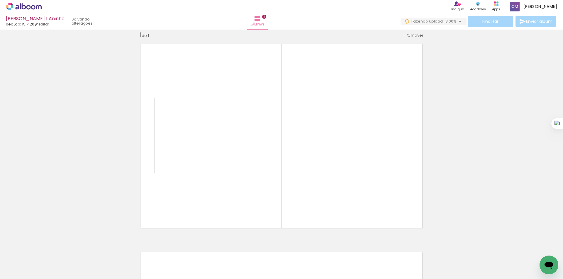
scroll to position [8, 0]
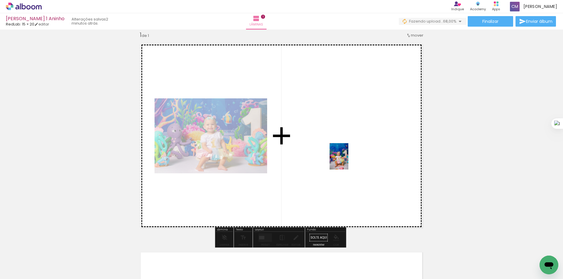
drag, startPoint x: 162, startPoint y: 270, endPoint x: 347, endPoint y: 161, distance: 215.4
click at [347, 161] on quentale-workspace at bounding box center [281, 139] width 563 height 279
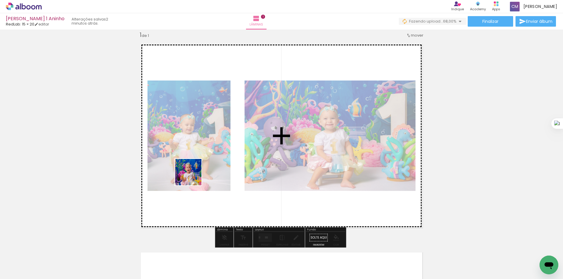
drag, startPoint x: 98, startPoint y: 263, endPoint x: 202, endPoint y: 173, distance: 138.4
click at [202, 173] on quentale-workspace at bounding box center [281, 139] width 563 height 279
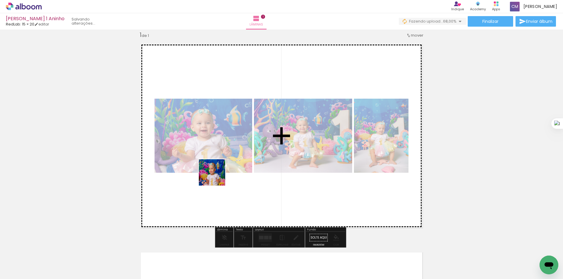
drag, startPoint x: 128, startPoint y: 259, endPoint x: 221, endPoint y: 175, distance: 125.4
click at [221, 175] on quentale-workspace at bounding box center [281, 139] width 563 height 279
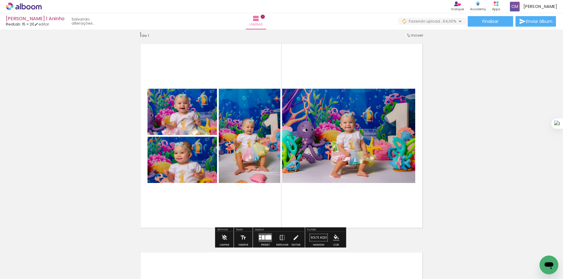
click at [267, 237] on div at bounding box center [268, 238] width 6 height 4
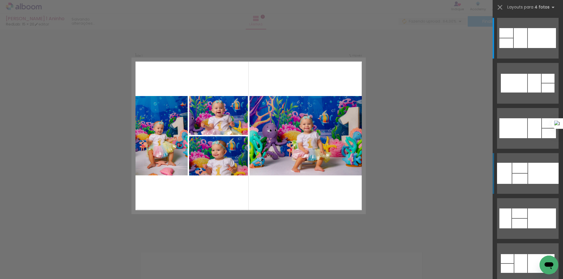
click at [530, 170] on div at bounding box center [543, 173] width 30 height 21
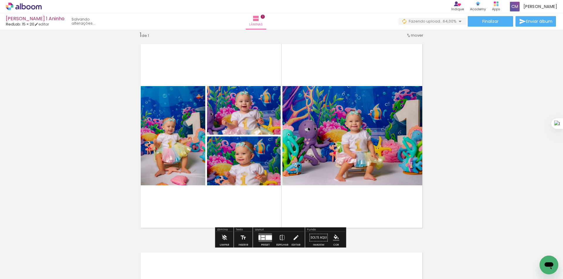
click at [261, 237] on div at bounding box center [263, 237] width 4 height 2
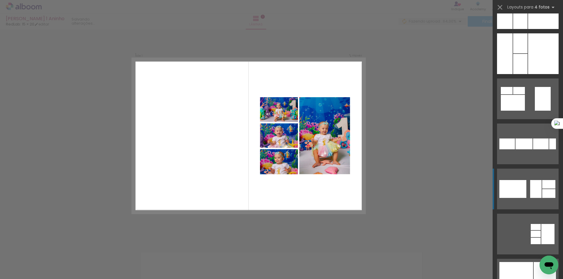
scroll to position [604, 0]
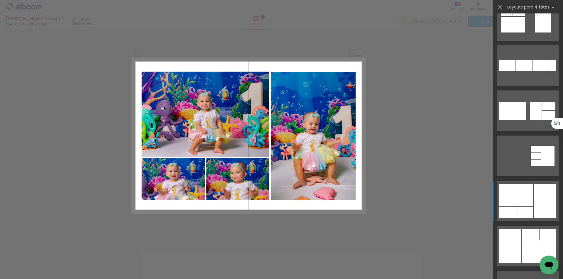
click at [537, 195] on div at bounding box center [545, 201] width 22 height 34
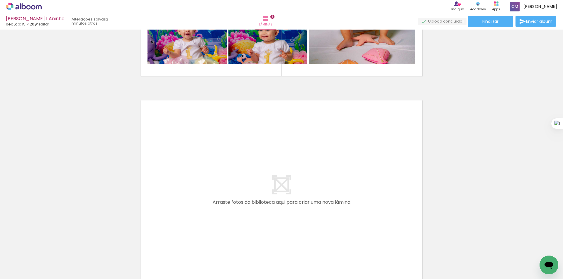
scroll to position [227, 0]
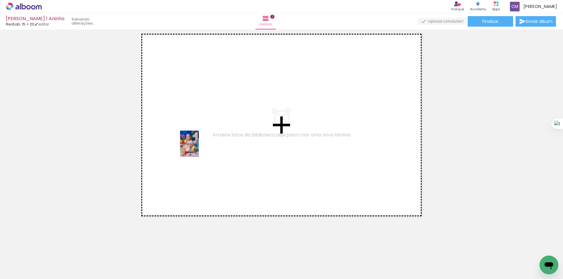
drag, startPoint x: 195, startPoint y: 252, endPoint x: 198, endPoint y: 148, distance: 103.5
click at [198, 148] on quentale-workspace at bounding box center [281, 139] width 563 height 279
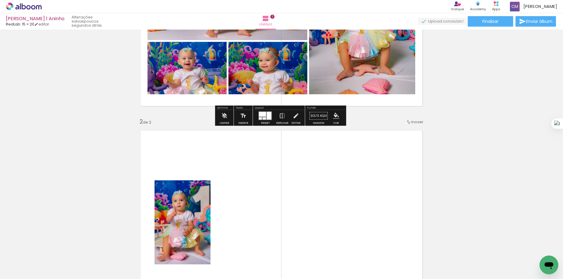
scroll to position [156, 0]
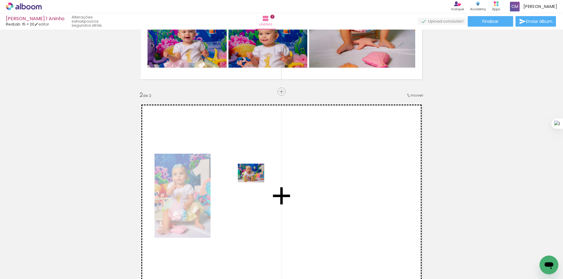
drag, startPoint x: 226, startPoint y: 267, endPoint x: 255, endPoint y: 181, distance: 90.9
click at [255, 181] on quentale-workspace at bounding box center [281, 139] width 563 height 279
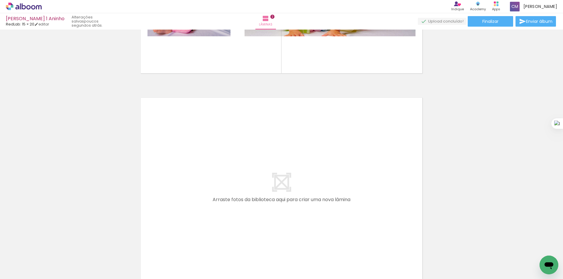
scroll to position [391, 0]
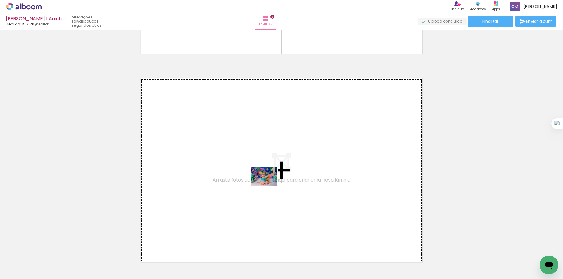
drag, startPoint x: 259, startPoint y: 267, endPoint x: 269, endPoint y: 185, distance: 82.7
click at [269, 185] on quentale-workspace at bounding box center [281, 139] width 563 height 279
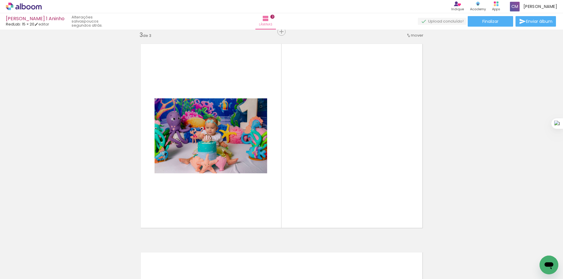
scroll to position [0, 92]
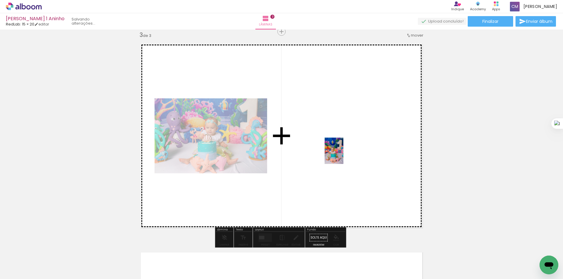
drag, startPoint x: 203, startPoint y: 263, endPoint x: 342, endPoint y: 155, distance: 176.2
click at [342, 155] on quentale-workspace at bounding box center [281, 139] width 563 height 279
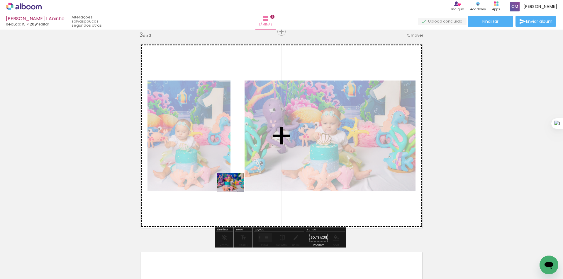
drag, startPoint x: 233, startPoint y: 267, endPoint x: 235, endPoint y: 187, distance: 80.0
click at [235, 187] on quentale-workspace at bounding box center [281, 139] width 563 height 279
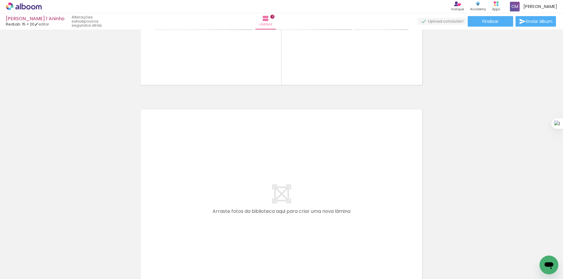
scroll to position [569, 0]
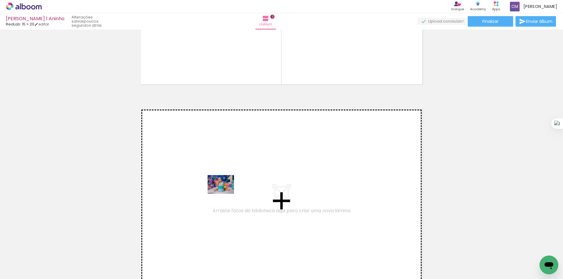
drag, startPoint x: 48, startPoint y: 266, endPoint x: 225, endPoint y: 193, distance: 191.8
click at [225, 193] on quentale-workspace at bounding box center [281, 139] width 563 height 279
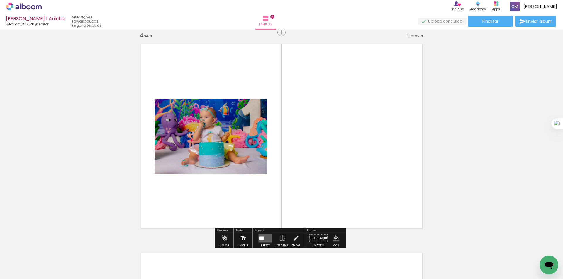
scroll to position [634, 0]
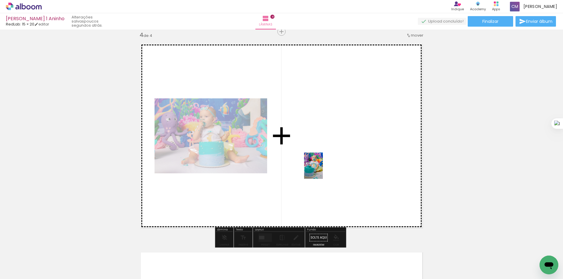
drag, startPoint x: 176, startPoint y: 268, endPoint x: 322, endPoint y: 170, distance: 174.9
click at [322, 170] on quentale-workspace at bounding box center [281, 139] width 563 height 279
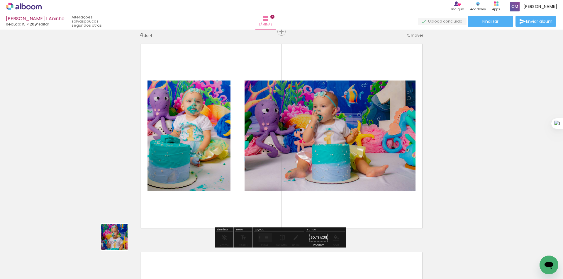
drag, startPoint x: 86, startPoint y: 264, endPoint x: 206, endPoint y: 196, distance: 137.6
click at [206, 196] on quentale-workspace at bounding box center [281, 139] width 563 height 279
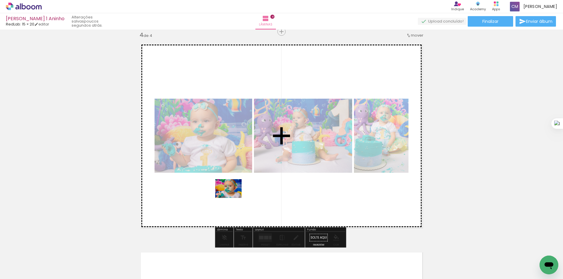
drag, startPoint x: 117, startPoint y: 266, endPoint x: 233, endPoint y: 197, distance: 134.6
click at [233, 197] on quentale-workspace at bounding box center [281, 139] width 563 height 279
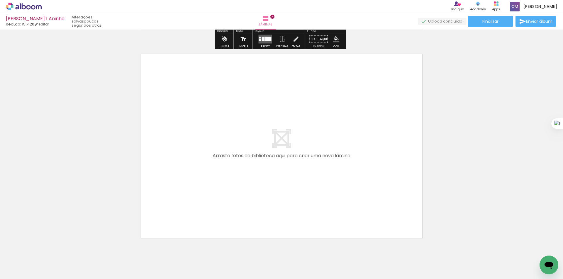
scroll to position [853, 0]
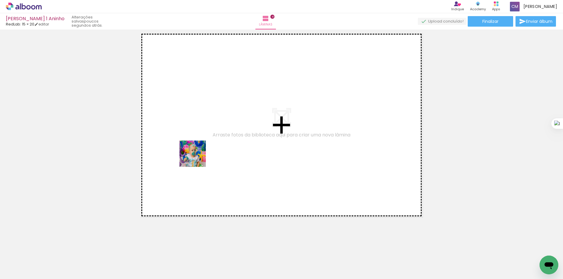
drag, startPoint x: 148, startPoint y: 263, endPoint x: 197, endPoint y: 158, distance: 115.4
click at [197, 158] on quentale-workspace at bounding box center [281, 139] width 563 height 279
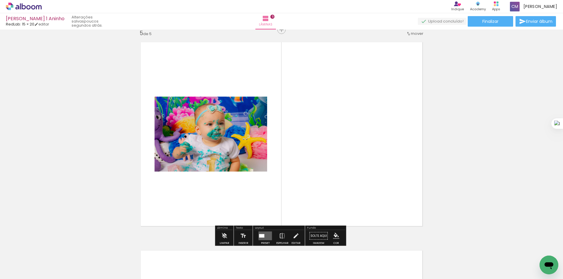
scroll to position [843, 0]
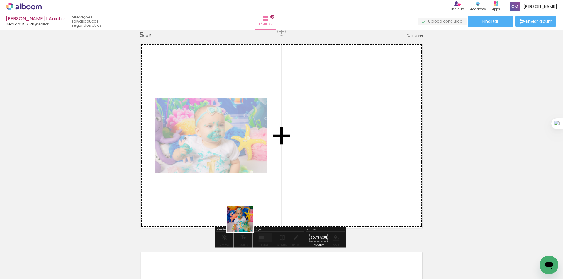
drag, startPoint x: 225, startPoint y: 250, endPoint x: 310, endPoint y: 234, distance: 86.6
click at [317, 162] on quentale-workspace at bounding box center [281, 139] width 563 height 279
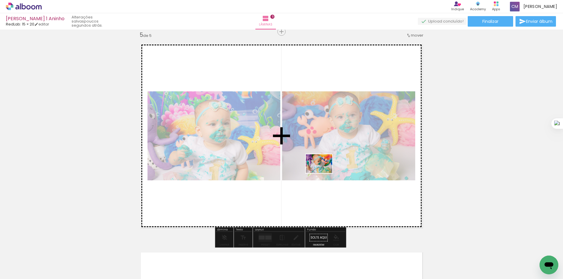
drag, startPoint x: 247, startPoint y: 267, endPoint x: 323, endPoint y: 172, distance: 121.6
click at [323, 172] on quentale-workspace at bounding box center [281, 139] width 563 height 279
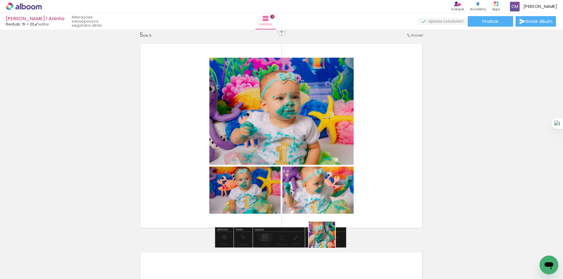
drag, startPoint x: 326, startPoint y: 240, endPoint x: 359, endPoint y: 149, distance: 96.5
click at [359, 149] on quentale-workspace at bounding box center [281, 139] width 563 height 279
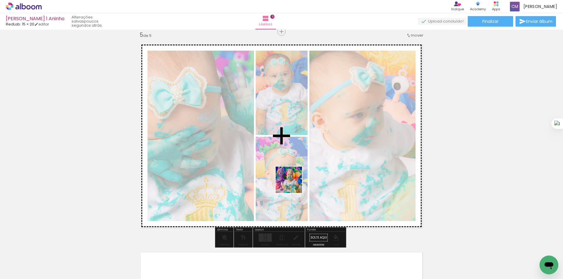
drag, startPoint x: 284, startPoint y: 230, endPoint x: 300, endPoint y: 164, distance: 68.0
click at [300, 164] on quentale-workspace at bounding box center [281, 139] width 563 height 279
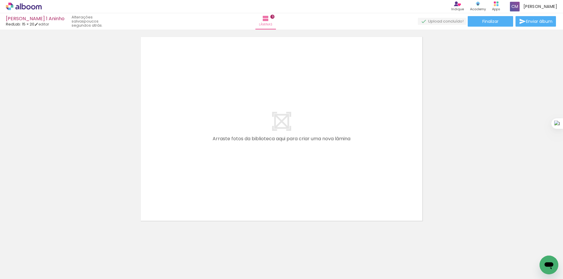
scroll to position [1062, 0]
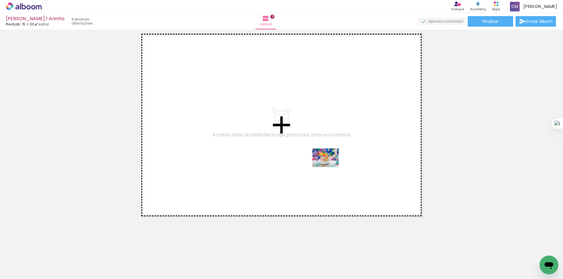
drag, startPoint x: 536, startPoint y: 261, endPoint x: 330, endPoint y: 166, distance: 227.5
click at [330, 166] on quentale-workspace at bounding box center [281, 139] width 563 height 279
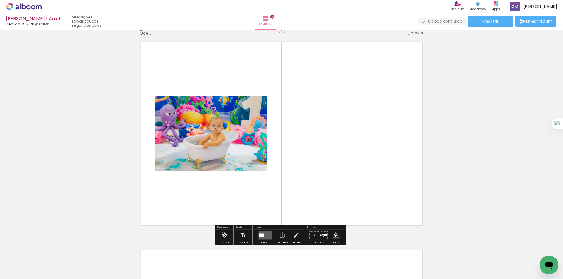
scroll to position [1051, 0]
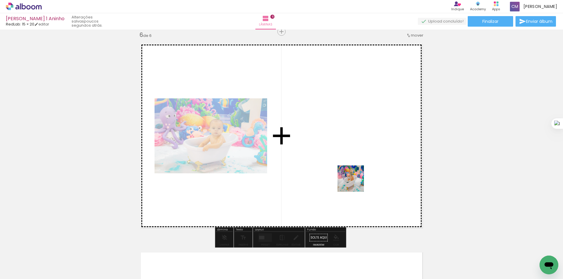
drag, startPoint x: 348, startPoint y: 266, endPoint x: 359, endPoint y: 173, distance: 93.8
click at [359, 173] on quentale-workspace at bounding box center [281, 139] width 563 height 279
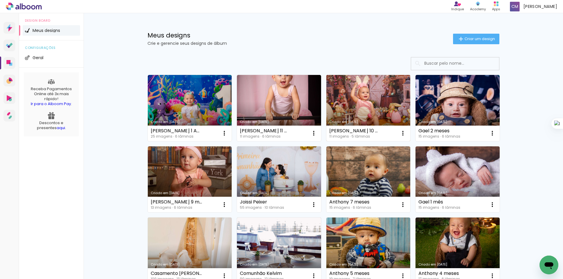
click at [368, 106] on link "Criado em [DATE]" at bounding box center [368, 108] width 84 height 66
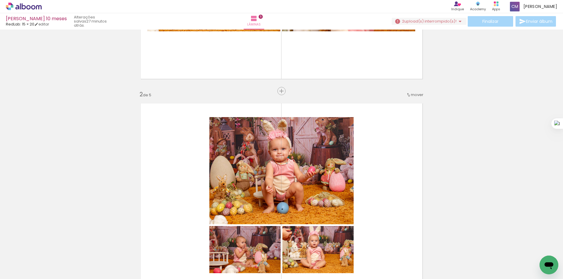
scroll to position [156, 0]
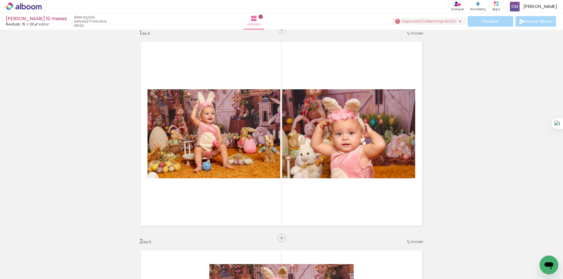
scroll to position [0, 0]
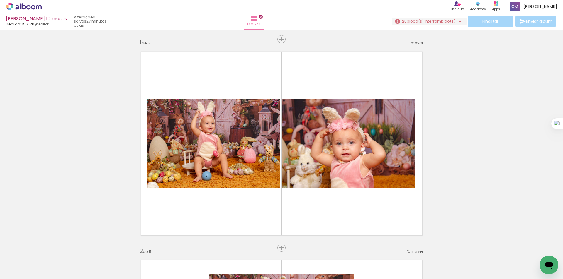
click at [421, 23] on span "upload(s) interrompido(s)!" at bounding box center [430, 21] width 52 height 6
click at [0, 0] on slot "Buscar arquivos interrompidos" at bounding box center [0, 0] width 0 height 0
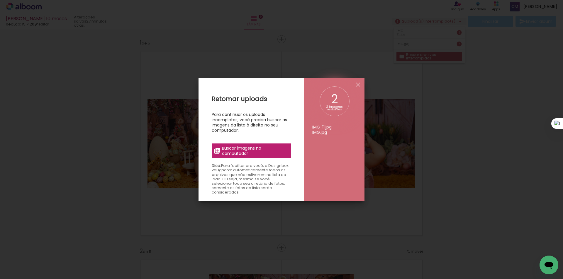
click at [269, 154] on span "Buscar imagens no computador" at bounding box center [254, 151] width 65 height 11
click at [0, 0] on input "file" at bounding box center [0, 0] width 0 height 0
click at [485, 162] on iron-overlay-backdrop at bounding box center [281, 139] width 563 height 279
click at [254, 155] on span "Buscar imagens no computador" at bounding box center [254, 151] width 65 height 11
click at [0, 0] on input "file" at bounding box center [0, 0] width 0 height 0
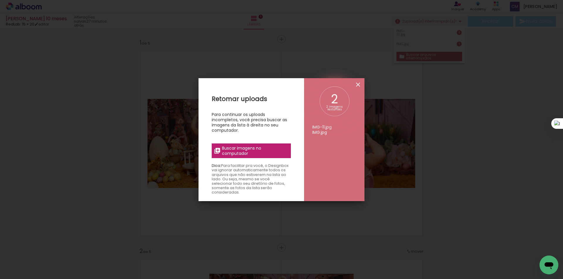
click at [359, 82] on iron-icon at bounding box center [357, 84] width 7 height 7
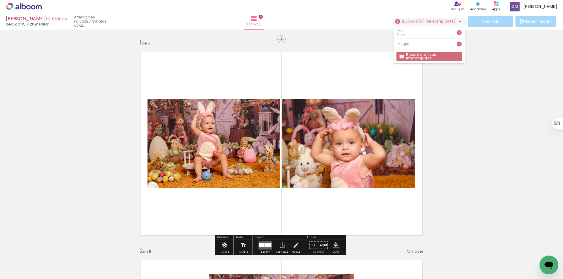
click at [48, 264] on iron-horizontal-list at bounding box center [42, 261] width 12 height 37
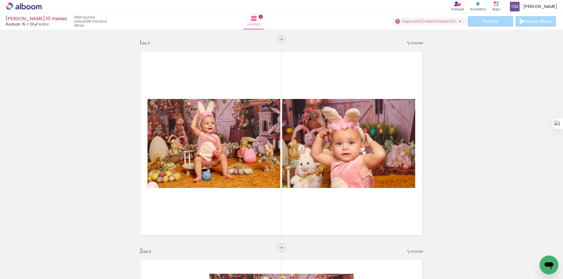
click at [23, 275] on span "Adicionar Fotos" at bounding box center [21, 271] width 18 height 6
click at [0, 0] on input "file" at bounding box center [0, 0] width 0 height 0
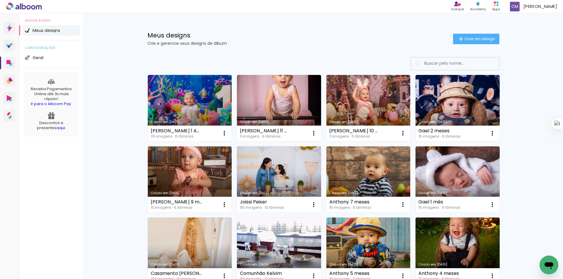
click at [315, 30] on div "Meus designs Crie e gerencie seus designs de álbum Criar um design" at bounding box center [323, 32] width 381 height 38
click at [367, 108] on link "Criado em [DATE]" at bounding box center [368, 108] width 84 height 66
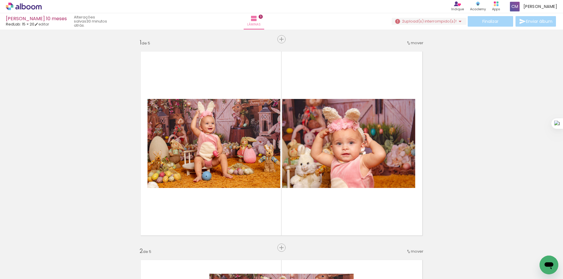
click at [48, 264] on iron-horizontal-list at bounding box center [42, 261] width 12 height 37
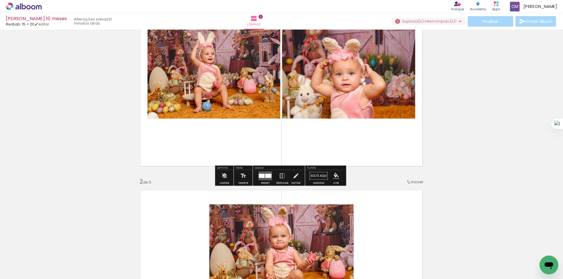
scroll to position [78, 0]
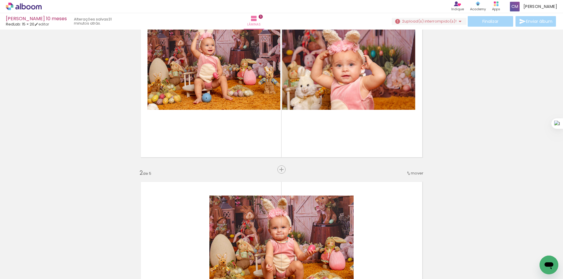
click at [48, 262] on iron-horizontal-list at bounding box center [42, 261] width 12 height 37
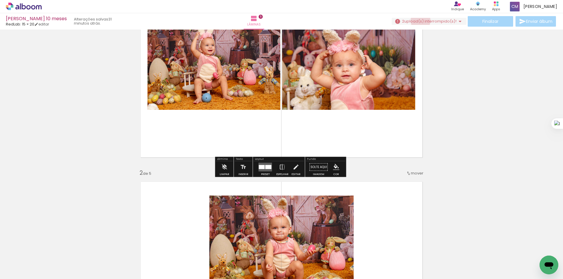
click at [420, 20] on span "upload(s) interrompido(s)!" at bounding box center [430, 21] width 52 height 6
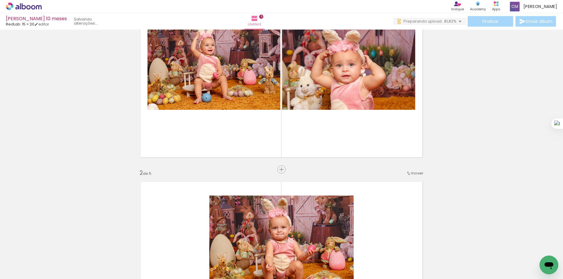
scroll to position [0, 0]
click at [388, 260] on div at bounding box center [387, 259] width 29 height 21
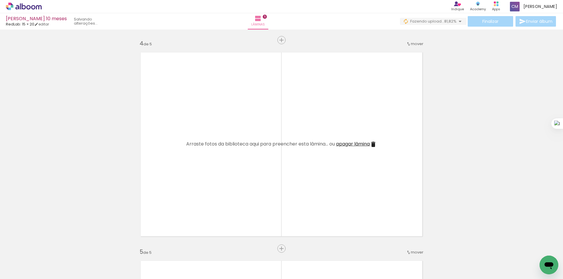
scroll to position [704, 0]
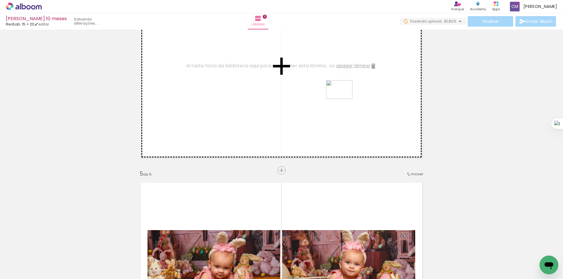
drag, startPoint x: 393, startPoint y: 266, endPoint x: 341, endPoint y: 89, distance: 185.0
click at [341, 89] on quentale-workspace at bounding box center [281, 139] width 563 height 279
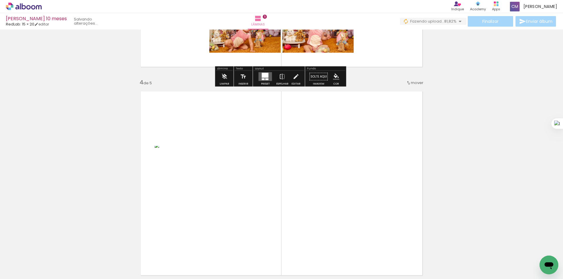
scroll to position [625, 0]
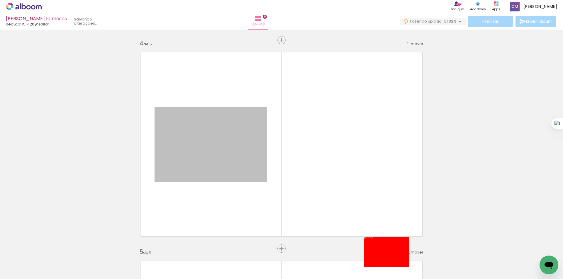
drag, startPoint x: 228, startPoint y: 156, endPoint x: 384, endPoint y: 252, distance: 183.4
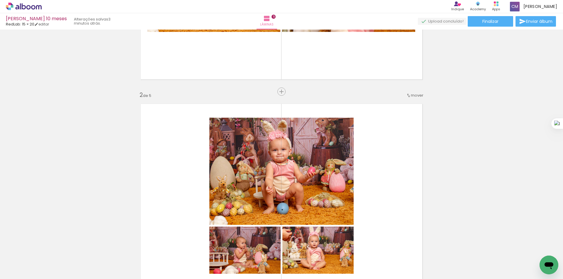
scroll to position [0, 0]
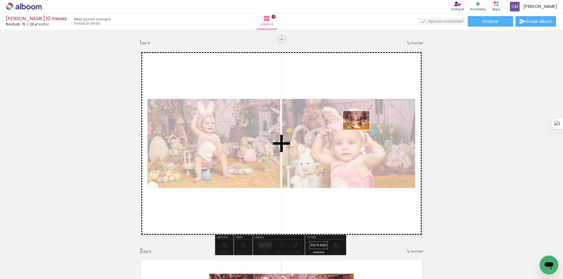
drag, startPoint x: 391, startPoint y: 266, endPoint x: 361, endPoint y: 129, distance: 141.1
click at [361, 129] on quentale-workspace at bounding box center [281, 139] width 563 height 279
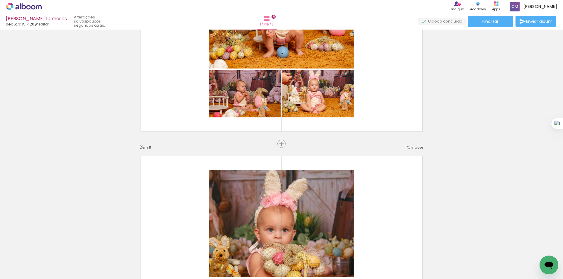
scroll to position [469, 0]
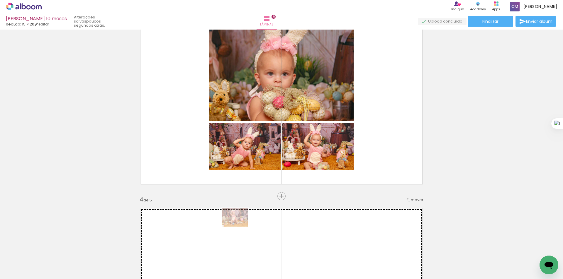
drag, startPoint x: 60, startPoint y: 265, endPoint x: 240, endPoint y: 226, distance: 183.9
click at [240, 226] on quentale-workspace at bounding box center [281, 139] width 563 height 279
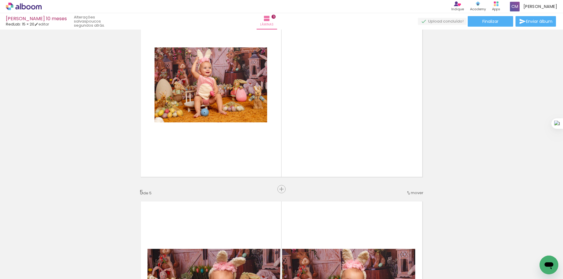
scroll to position [625, 0]
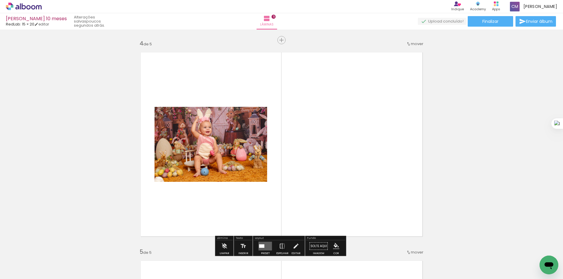
click at [230, 163] on quentale-photo at bounding box center [210, 144] width 113 height 75
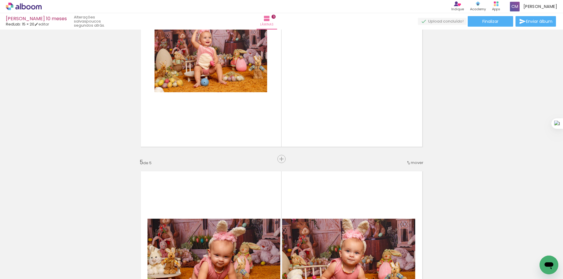
scroll to position [704, 0]
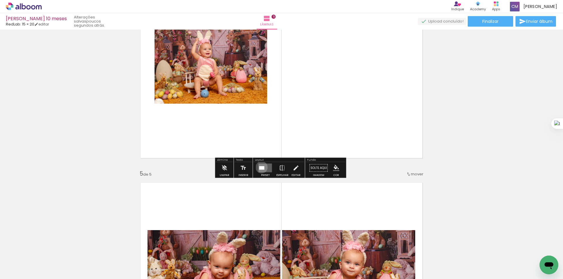
click at [259, 167] on div at bounding box center [261, 169] width 5 height 4
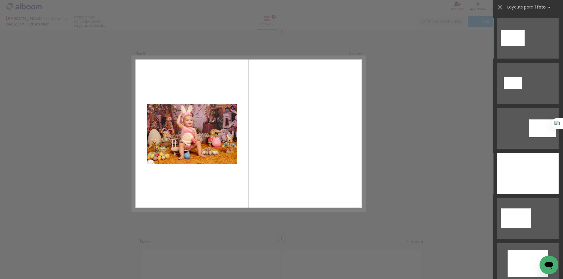
scroll to position [634, 0]
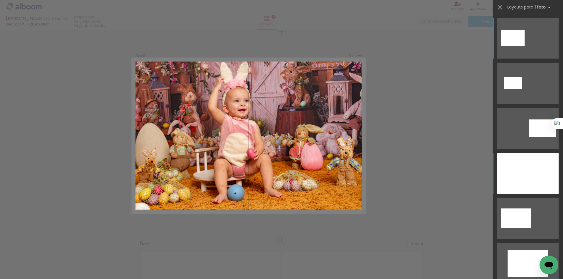
click at [519, 173] on div at bounding box center [528, 173] width 62 height 41
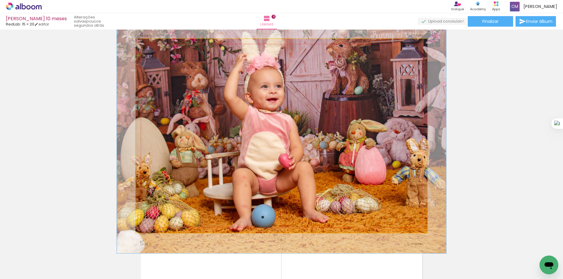
click at [151, 48] on div at bounding box center [151, 44] width 9 height 9
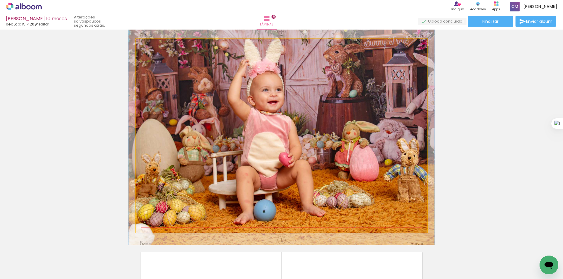
type paper-slider "105"
click at [148, 47] on div at bounding box center [150, 45] width 5 height 5
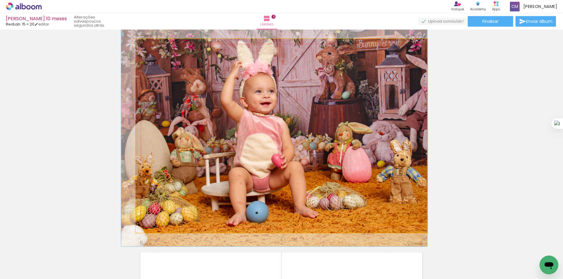
drag, startPoint x: 285, startPoint y: 111, endPoint x: 264, endPoint y: 112, distance: 21.5
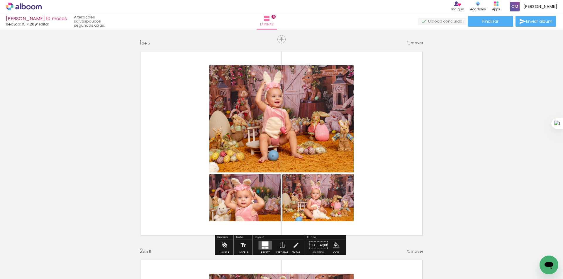
scroll to position [78, 0]
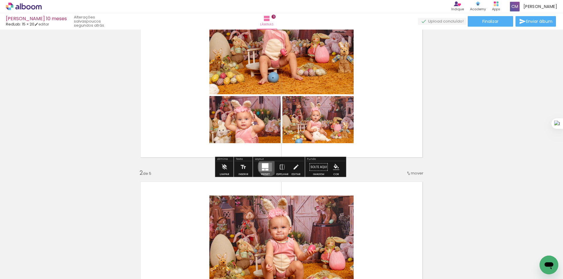
click at [266, 167] on div at bounding box center [265, 166] width 7 height 5
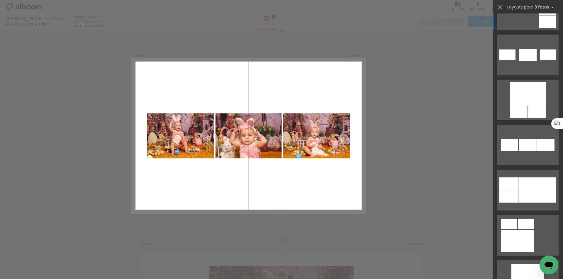
scroll to position [1720, 0]
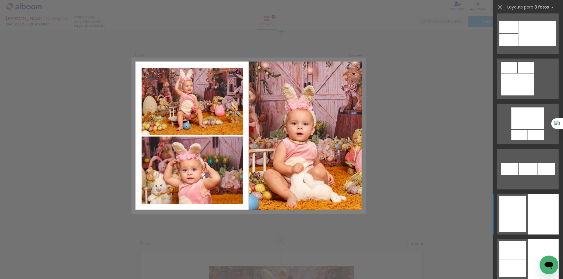
click at [531, 210] on div at bounding box center [543, 214] width 31 height 41
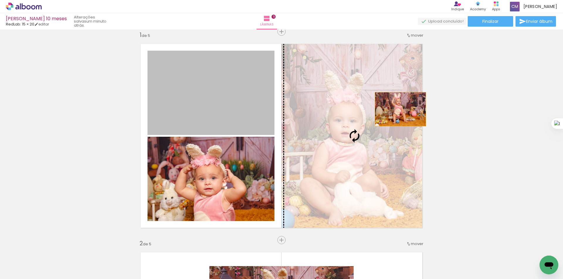
drag, startPoint x: 234, startPoint y: 109, endPoint x: 398, endPoint y: 109, distance: 164.2
click at [0, 0] on slot at bounding box center [0, 0] width 0 height 0
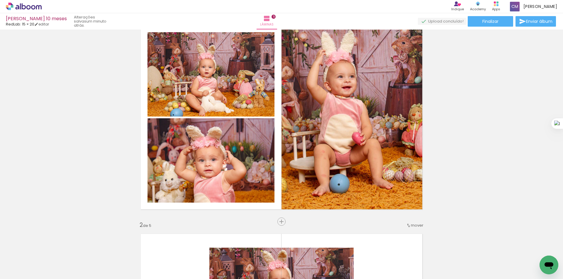
scroll to position [8, 0]
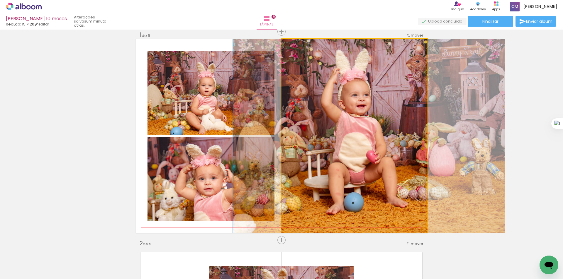
drag, startPoint x: 367, startPoint y: 123, endPoint x: 381, endPoint y: 124, distance: 14.5
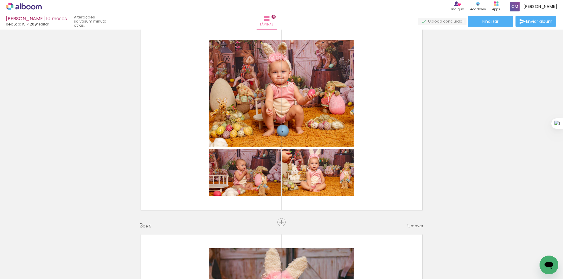
scroll to position [242, 0]
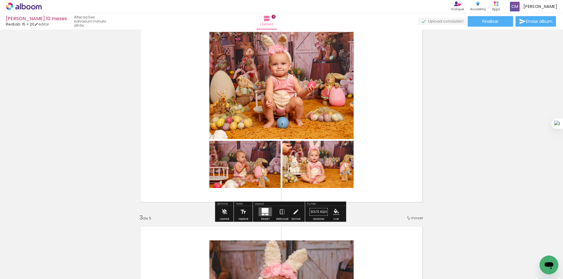
click at [267, 210] on quentale-layouter at bounding box center [265, 212] width 13 height 9
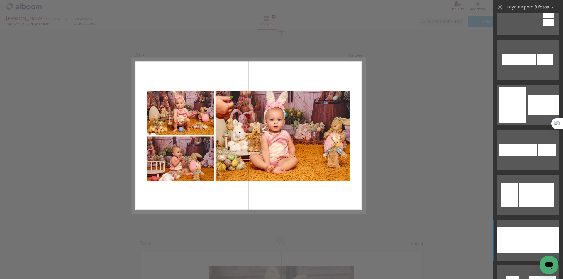
scroll to position [704, 0]
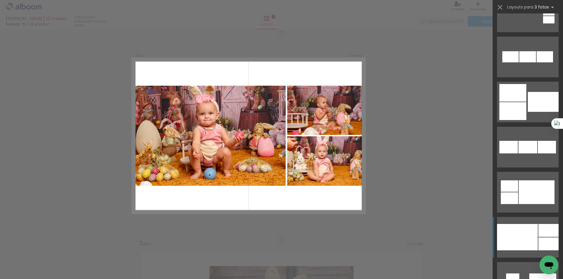
click at [520, 235] on div at bounding box center [517, 237] width 41 height 26
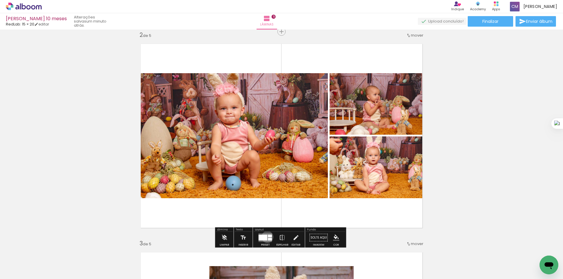
click at [265, 237] on quentale-layouter at bounding box center [265, 238] width 13 height 9
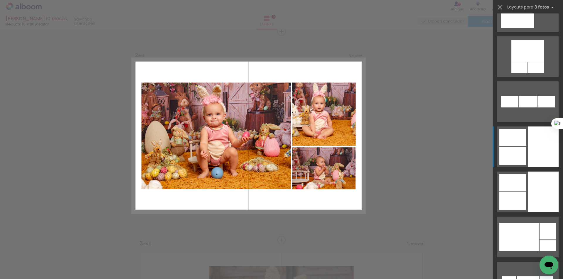
scroll to position [1796, 0]
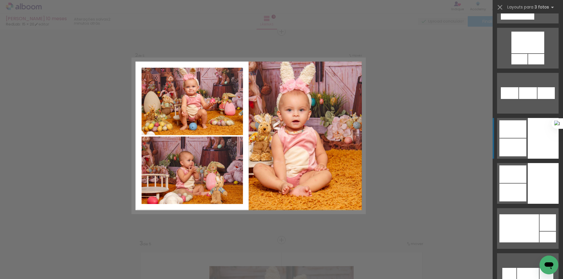
click at [537, 150] on div at bounding box center [543, 138] width 31 height 41
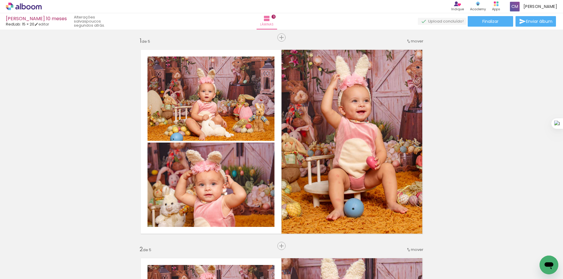
scroll to position [0, 0]
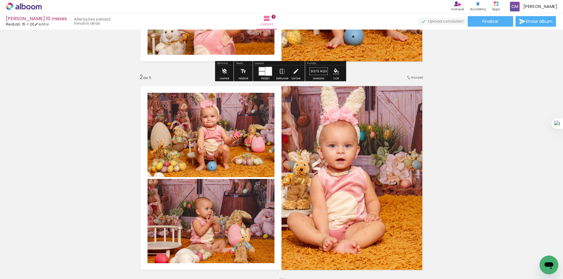
drag, startPoint x: 462, startPoint y: 100, endPoint x: 469, endPoint y: 129, distance: 30.2
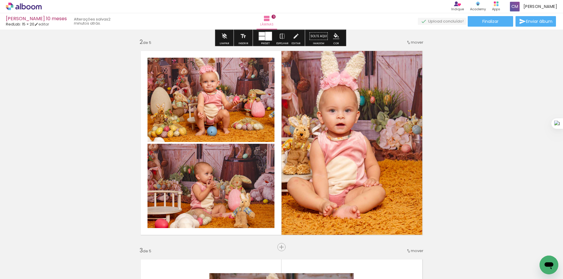
drag, startPoint x: 477, startPoint y: 94, endPoint x: 479, endPoint y: 115, distance: 21.0
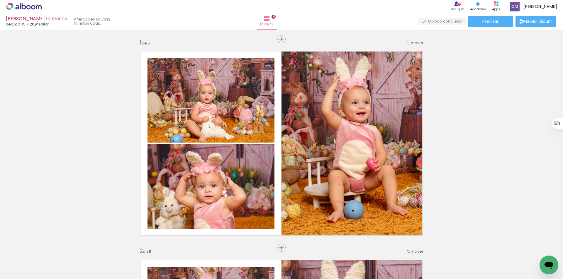
drag, startPoint x: 493, startPoint y: 148, endPoint x: 493, endPoint y: 92, distance: 55.4
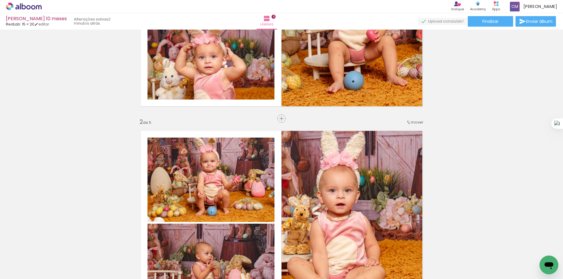
drag, startPoint x: 493, startPoint y: 95, endPoint x: 494, endPoint y: 133, distance: 37.8
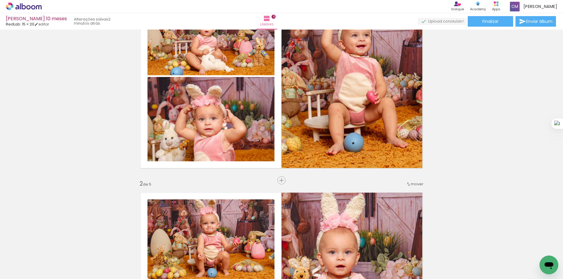
drag, startPoint x: 494, startPoint y: 133, endPoint x: 491, endPoint y: 102, distance: 31.6
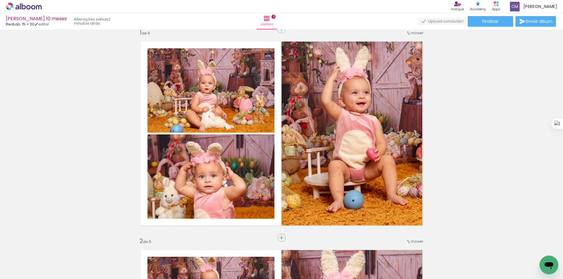
scroll to position [0, 0]
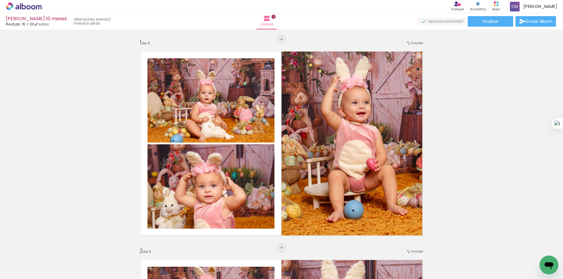
drag, startPoint x: 491, startPoint y: 131, endPoint x: 490, endPoint y: 91, distance: 40.8
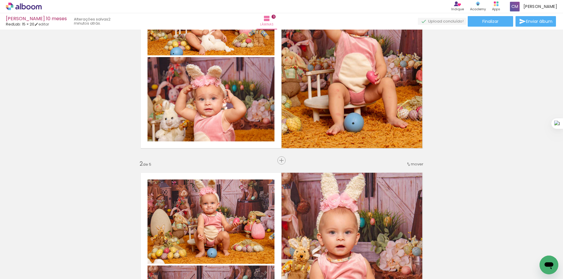
drag, startPoint x: 488, startPoint y: 118, endPoint x: 488, endPoint y: 149, distance: 30.5
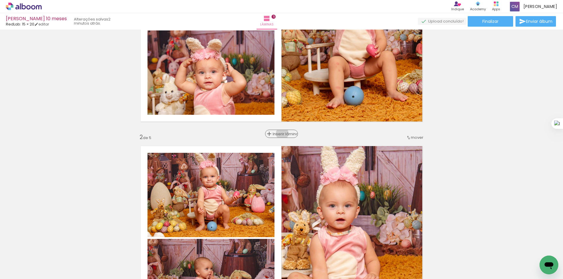
click at [281, 134] on span "Inserir lâmina" at bounding box center [284, 134] width 23 height 4
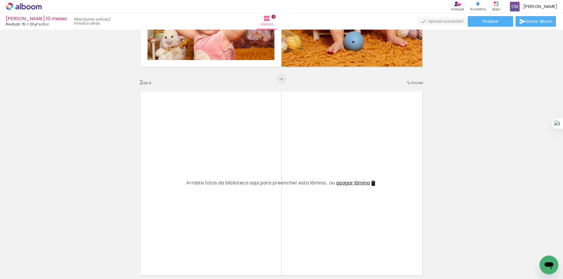
drag, startPoint x: 491, startPoint y: 108, endPoint x: 494, endPoint y: 132, distance: 24.9
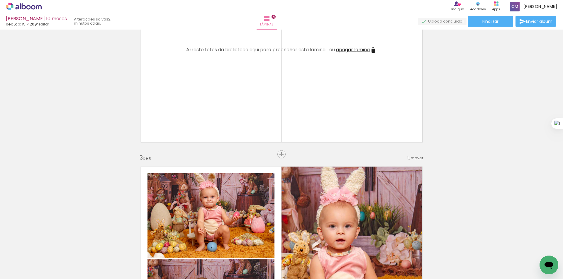
drag, startPoint x: 494, startPoint y: 137, endPoint x: 494, endPoint y: 145, distance: 8.8
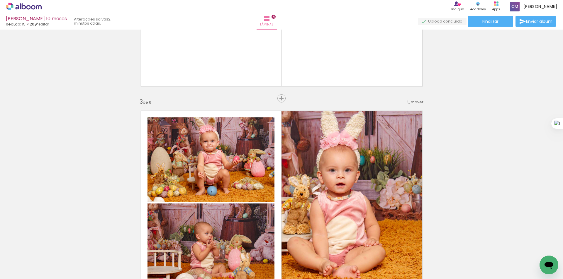
drag, startPoint x: 495, startPoint y: 138, endPoint x: 493, endPoint y: 159, distance: 20.6
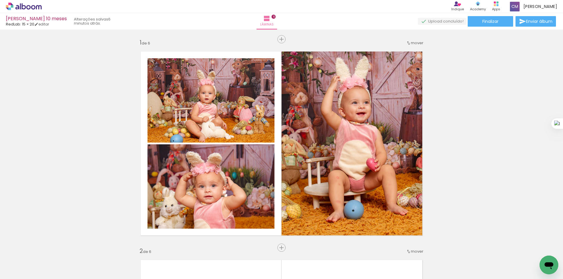
scroll to position [1796, 0]
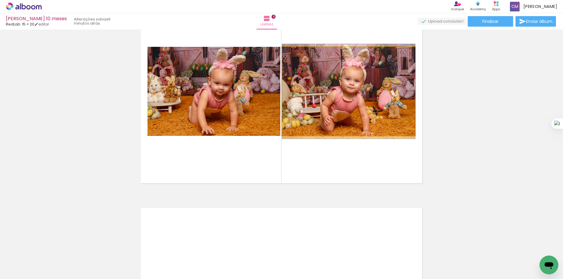
click at [344, 83] on quentale-photo at bounding box center [348, 91] width 133 height 89
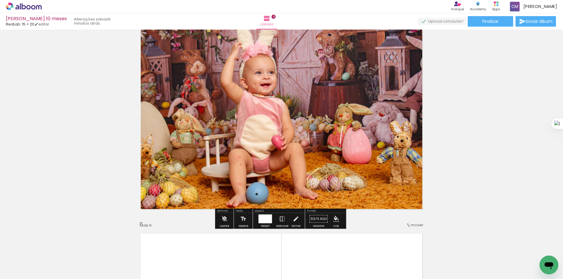
scroll to position [1018, 0]
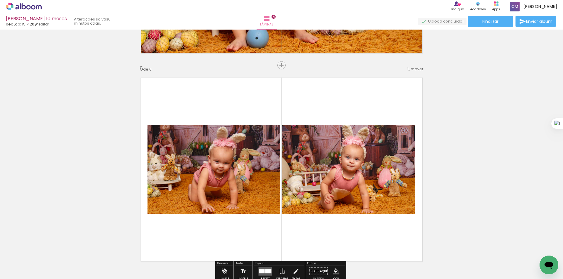
click at [310, 187] on quentale-photo at bounding box center [348, 169] width 133 height 89
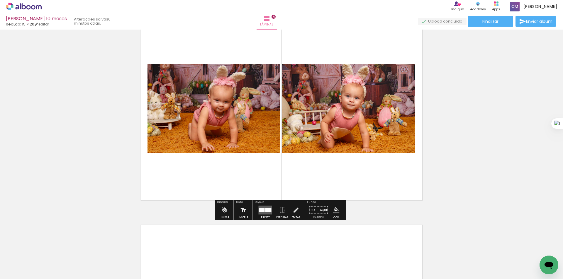
scroll to position [1069, 0]
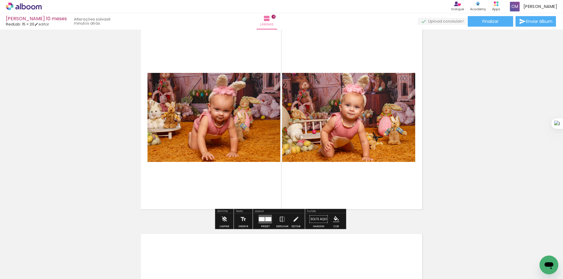
drag, startPoint x: 461, startPoint y: 143, endPoint x: 462, endPoint y: 128, distance: 15.6
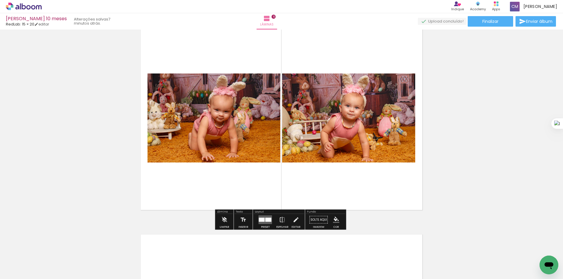
click at [261, 220] on div at bounding box center [262, 220] width 6 height 4
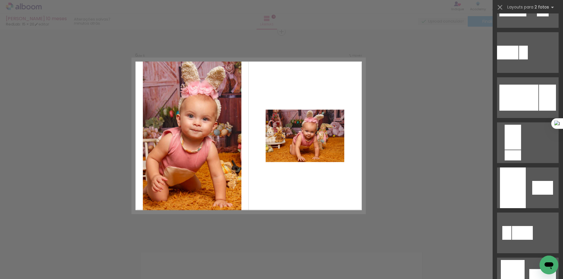
scroll to position [2580, 0]
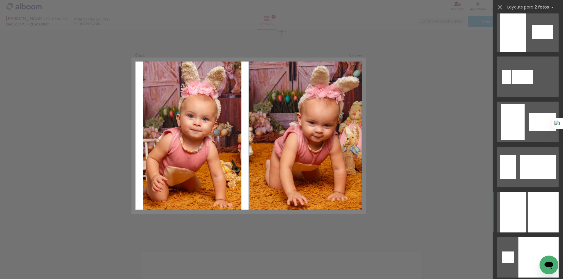
click at [537, 200] on div at bounding box center [543, 212] width 31 height 41
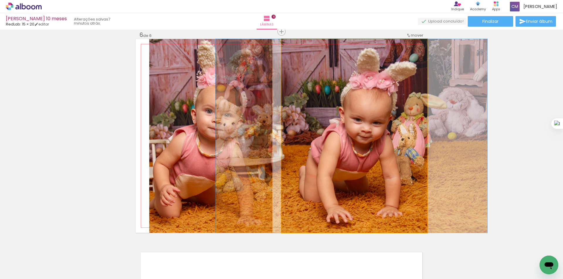
drag, startPoint x: 389, startPoint y: 159, endPoint x: 385, endPoint y: 152, distance: 8.5
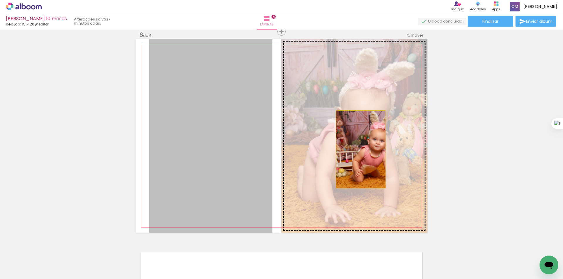
drag, startPoint x: 230, startPoint y: 152, endPoint x: 359, endPoint y: 150, distance: 129.3
click at [0, 0] on slot at bounding box center [0, 0] width 0 height 0
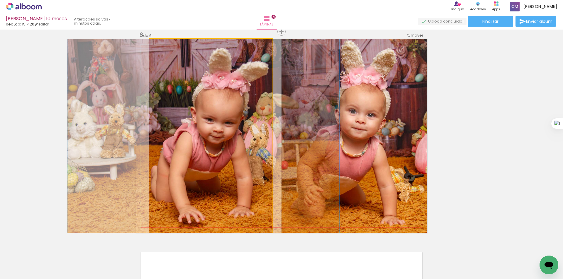
drag, startPoint x: 227, startPoint y: 165, endPoint x: 231, endPoint y: 165, distance: 4.1
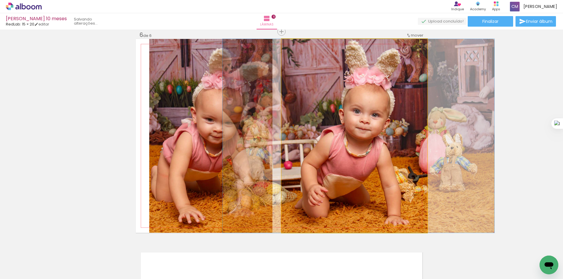
drag, startPoint x: 374, startPoint y: 166, endPoint x: 378, endPoint y: 166, distance: 4.1
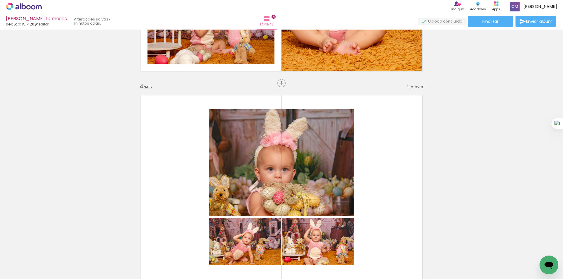
scroll to position [738, 0]
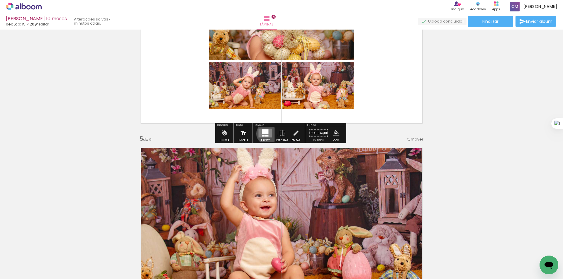
click at [265, 134] on div at bounding box center [265, 132] width 7 height 5
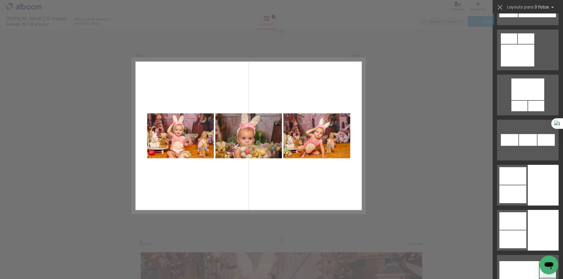
scroll to position [1876, 0]
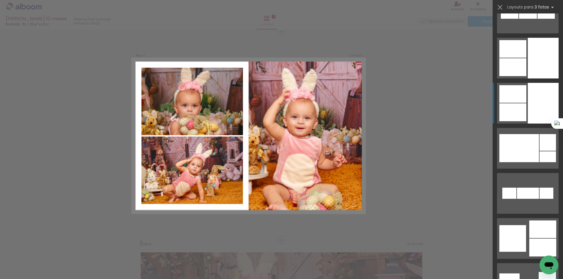
click at [542, 118] on div at bounding box center [543, 103] width 31 height 41
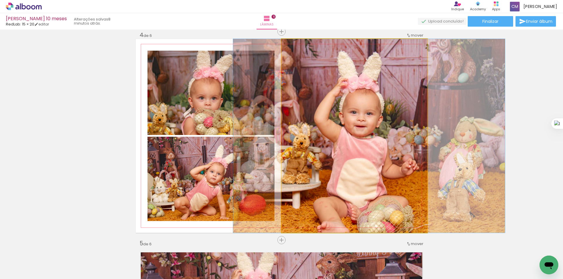
drag, startPoint x: 374, startPoint y: 136, endPoint x: 388, endPoint y: 118, distance: 23.1
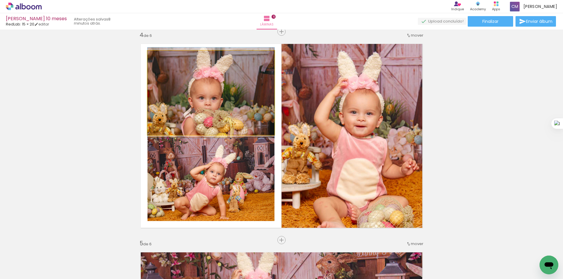
click at [226, 117] on quentale-photo at bounding box center [210, 93] width 127 height 84
type paper-slider "100"
click at [159, 57] on div at bounding box center [161, 56] width 5 height 5
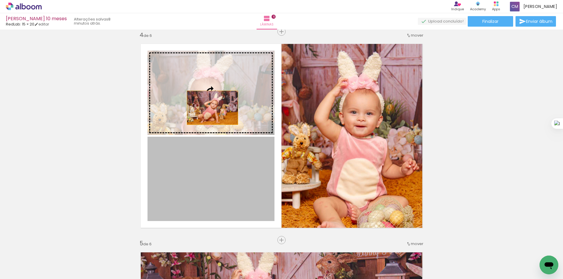
drag, startPoint x: 210, startPoint y: 196, endPoint x: 210, endPoint y: 108, distance: 87.9
click at [0, 0] on slot at bounding box center [0, 0] width 0 height 0
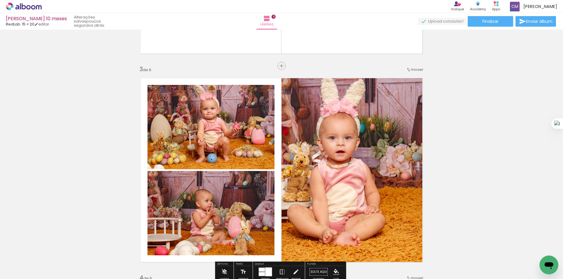
scroll to position [313, 0]
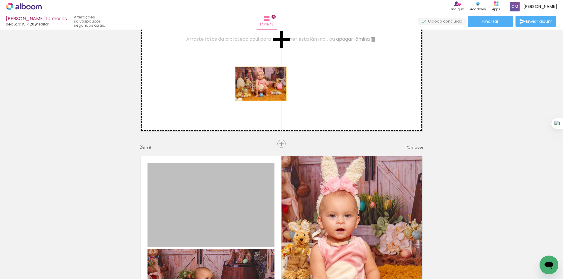
drag, startPoint x: 208, startPoint y: 213, endPoint x: 259, endPoint y: 83, distance: 140.1
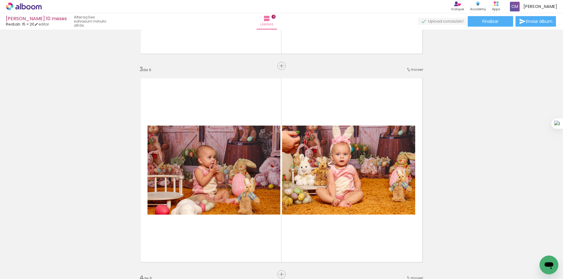
scroll to position [235, 0]
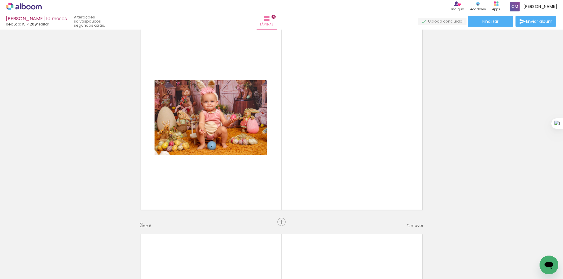
click at [92, 269] on div at bounding box center [91, 259] width 29 height 21
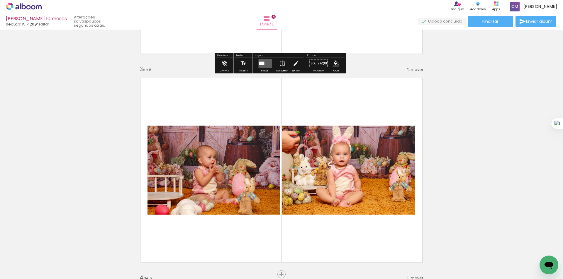
scroll to position [469, 0]
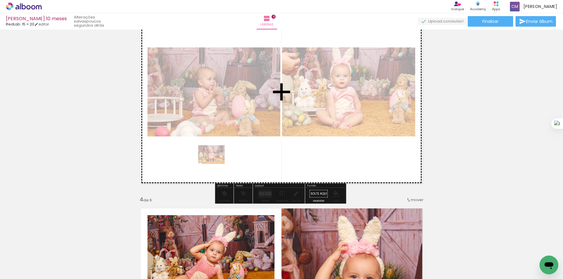
drag, startPoint x: 95, startPoint y: 265, endPoint x: 216, endPoint y: 163, distance: 158.3
click at [216, 163] on quentale-workspace at bounding box center [281, 139] width 563 height 279
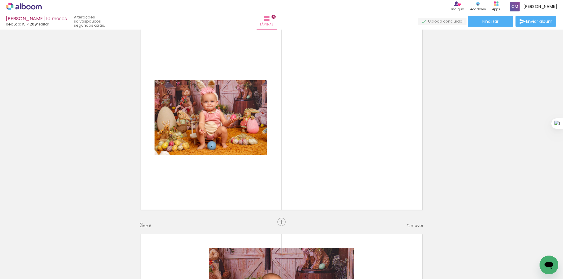
scroll to position [156, 0]
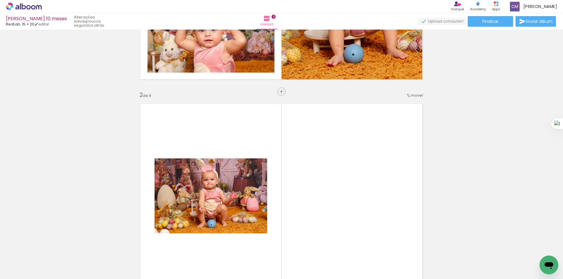
click at [215, 183] on paper-item at bounding box center [214, 183] width 11 height 4
click at [235, 184] on quentale-photo at bounding box center [210, 196] width 113 height 75
click at [249, 192] on quentale-photo at bounding box center [210, 196] width 113 height 75
click at [315, 172] on quentale-layouter at bounding box center [281, 196] width 291 height 194
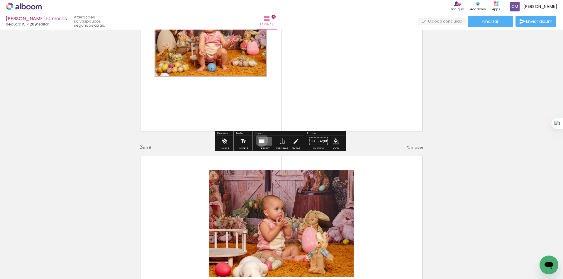
click at [259, 140] on div at bounding box center [261, 142] width 5 height 4
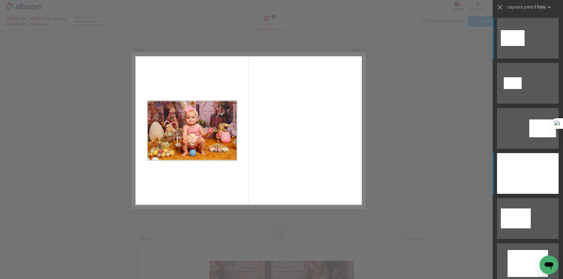
scroll to position [216, 0]
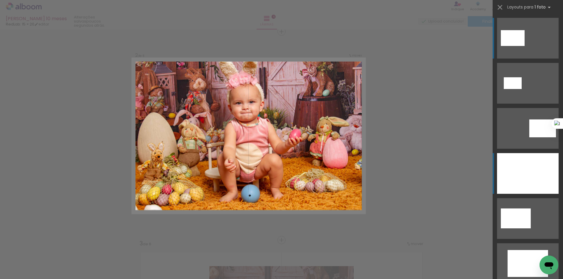
click at [515, 169] on div at bounding box center [528, 173] width 62 height 41
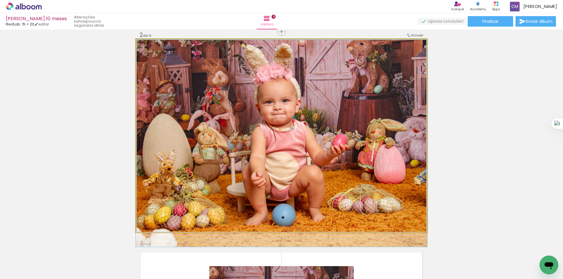
drag, startPoint x: 361, startPoint y: 127, endPoint x: 357, endPoint y: 150, distance: 22.5
drag, startPoint x: 354, startPoint y: 148, endPoint x: 340, endPoint y: 148, distance: 14.7
drag, startPoint x: 243, startPoint y: 142, endPoint x: 187, endPoint y: 158, distance: 58.5
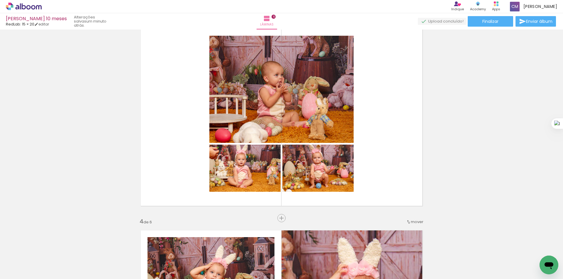
scroll to position [449, 0]
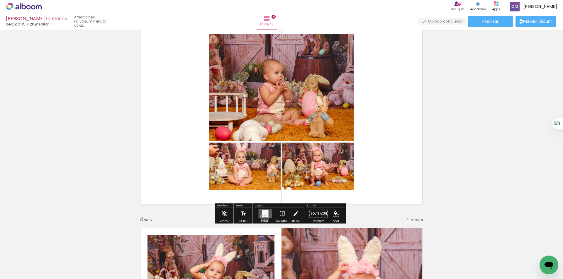
click at [263, 218] on quentale-layouter at bounding box center [265, 214] width 13 height 9
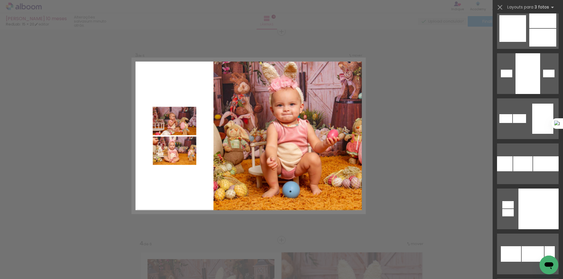
scroll to position [2424, 0]
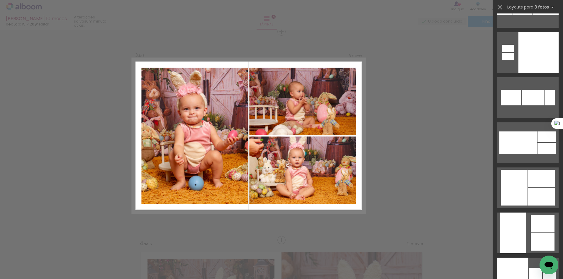
click at [534, 200] on div at bounding box center [541, 197] width 27 height 18
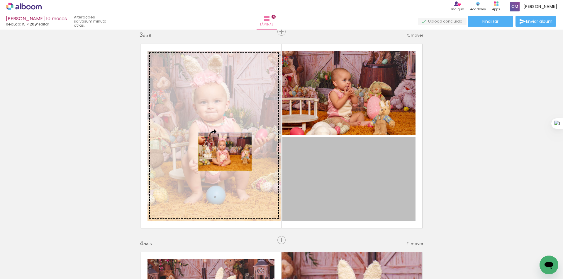
drag, startPoint x: 358, startPoint y: 174, endPoint x: 223, endPoint y: 154, distance: 136.3
click at [0, 0] on slot at bounding box center [0, 0] width 0 height 0
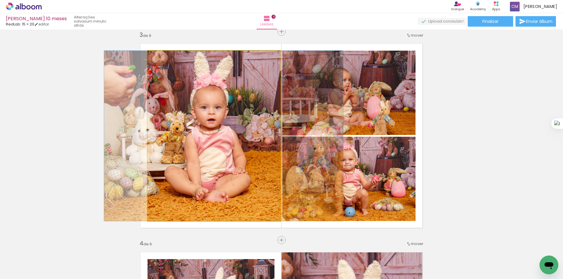
drag, startPoint x: 235, startPoint y: 160, endPoint x: 244, endPoint y: 162, distance: 9.9
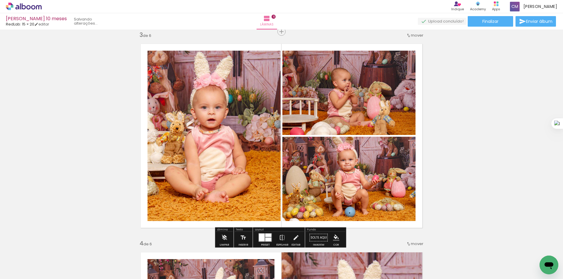
click at [347, 172] on quentale-photo at bounding box center [348, 179] width 133 height 84
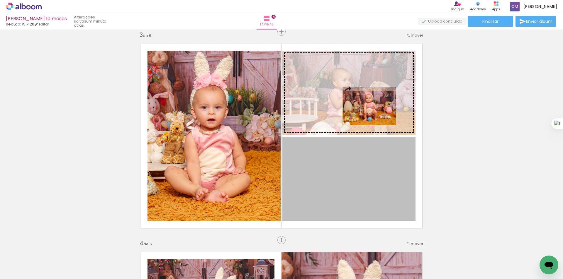
drag, startPoint x: 370, startPoint y: 172, endPoint x: 367, endPoint y: 108, distance: 64.2
click at [0, 0] on slot at bounding box center [0, 0] width 0 height 0
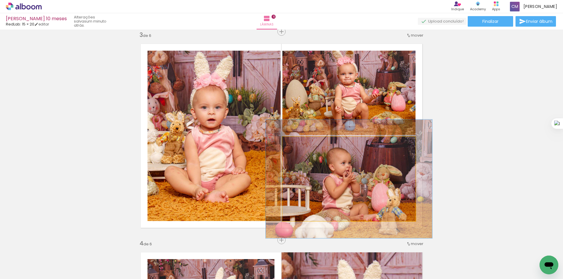
drag, startPoint x: 294, startPoint y: 143, endPoint x: 299, endPoint y: 145, distance: 5.4
type paper-slider "125"
click at [299, 145] on div at bounding box center [300, 142] width 5 height 5
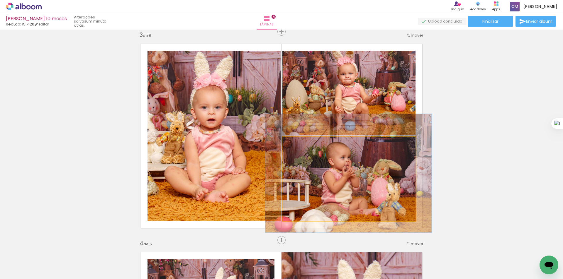
drag, startPoint x: 358, startPoint y: 184, endPoint x: 357, endPoint y: 179, distance: 5.6
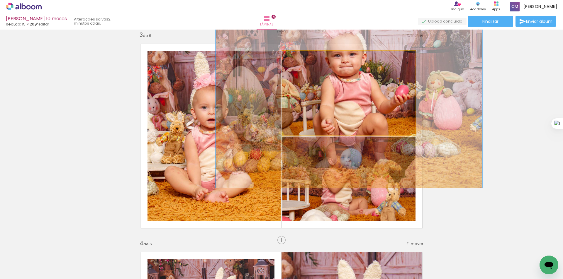
drag, startPoint x: 297, startPoint y: 57, endPoint x: 320, endPoint y: 63, distance: 23.2
click at [320, 63] on quentale-photo at bounding box center [348, 93] width 133 height 84
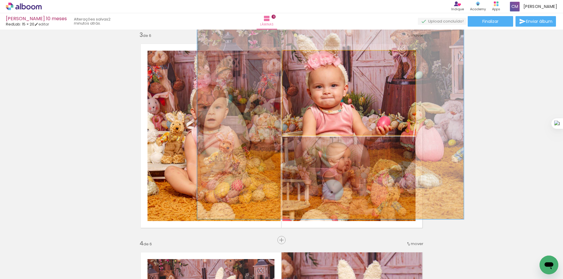
drag, startPoint x: 356, startPoint y: 96, endPoint x: 337, endPoint y: 128, distance: 37.3
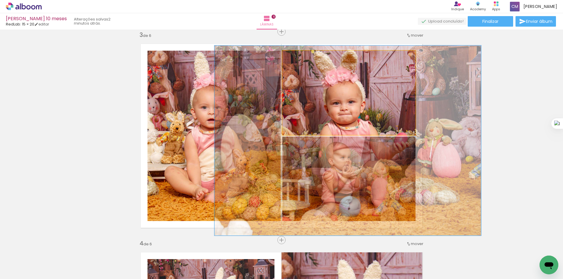
drag, startPoint x: 337, startPoint y: 94, endPoint x: 354, endPoint y: 109, distance: 22.8
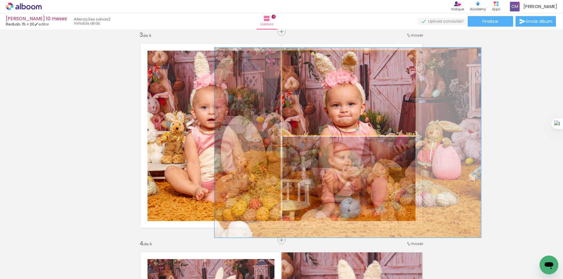
drag, startPoint x: 320, startPoint y: 58, endPoint x: 344, endPoint y: 66, distance: 25.5
click at [336, 62] on quentale-photo at bounding box center [348, 93] width 133 height 84
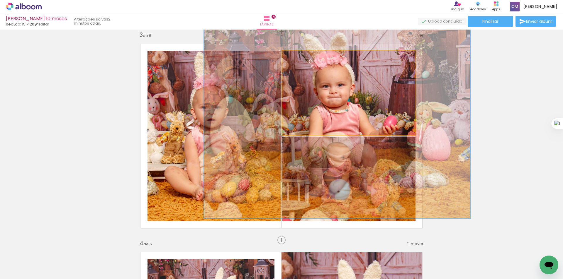
drag, startPoint x: 365, startPoint y: 102, endPoint x: 354, endPoint y: 83, distance: 21.8
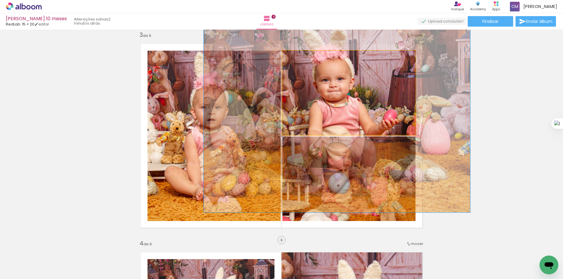
drag, startPoint x: 395, startPoint y: 91, endPoint x: 395, endPoint y: 85, distance: 6.2
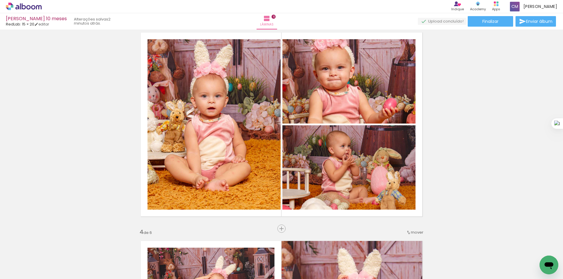
scroll to position [425, 0]
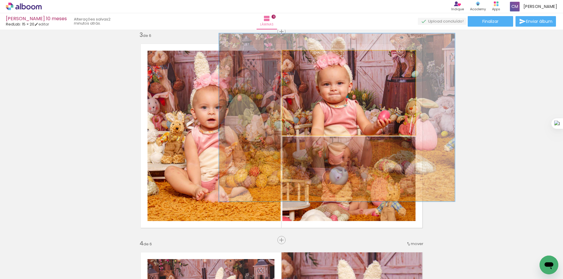
drag, startPoint x: 317, startPoint y: 59, endPoint x: 316, endPoint y: 71, distance: 12.3
type paper-slider "177"
click at [311, 60] on div at bounding box center [313, 56] width 9 height 9
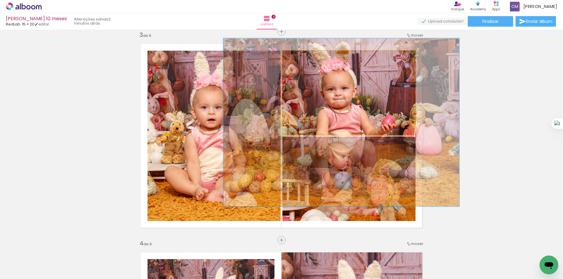
drag, startPoint x: 364, startPoint y: 91, endPoint x: 368, endPoint y: 96, distance: 6.6
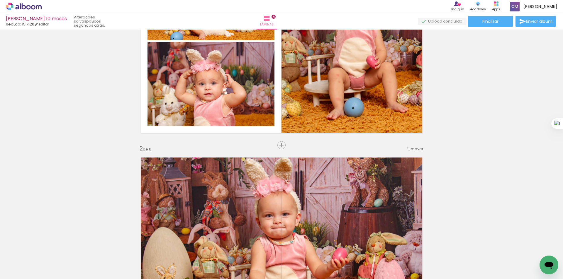
scroll to position [0, 0]
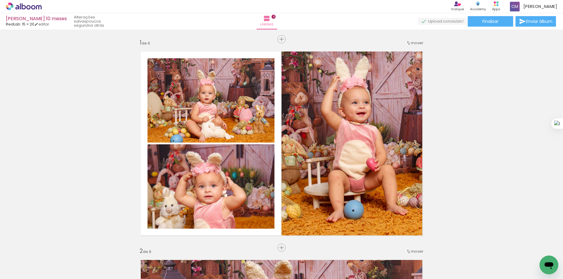
click at [26, 9] on icon at bounding box center [24, 7] width 36 height 8
